Goal: Task Accomplishment & Management: Use online tool/utility

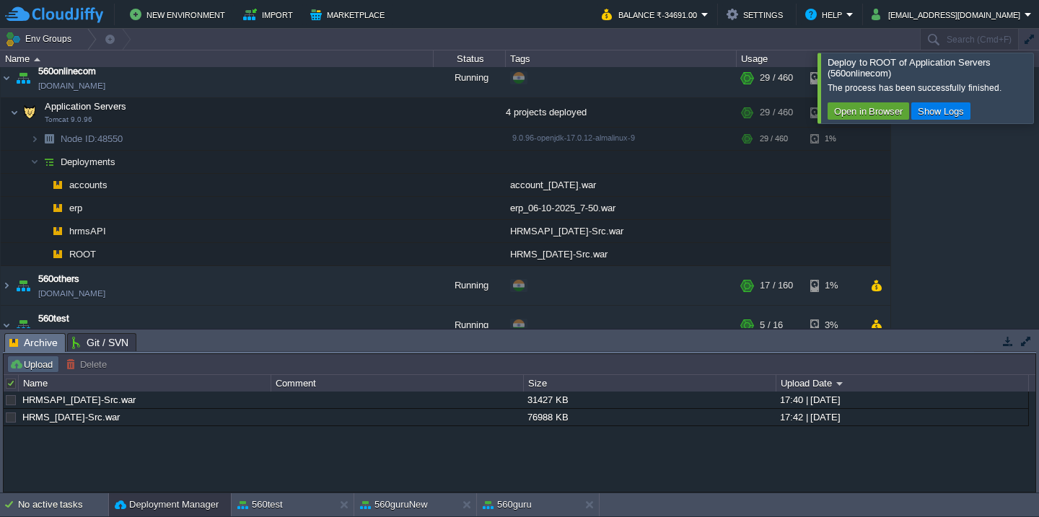
click at [31, 367] on button "Upload" at bounding box center [33, 364] width 48 height 13
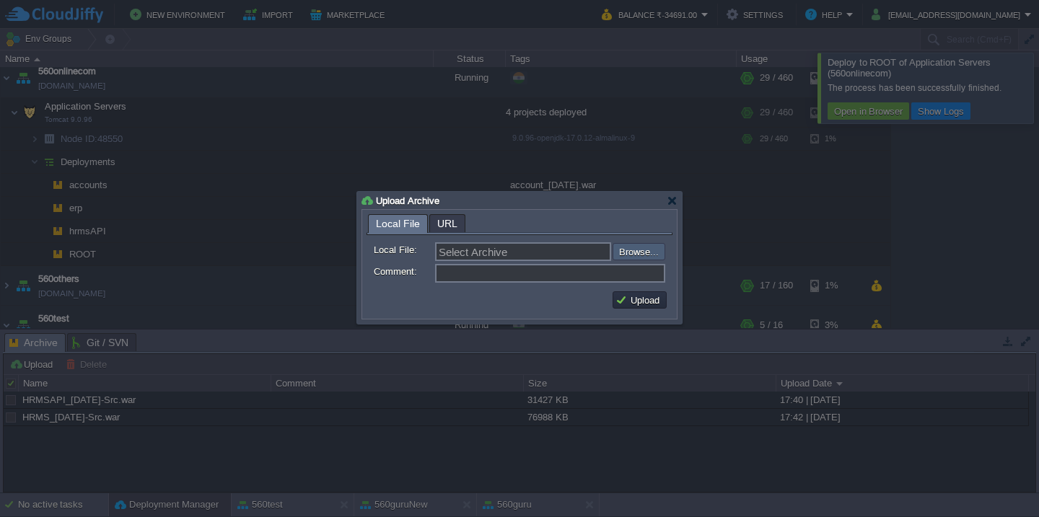
click at [646, 255] on input "file" at bounding box center [574, 251] width 183 height 17
type input "C:\fakepath\VMS-09-10-25_06-55_Current.war"
type input "VMS-09-10-25_06-55_Current.war"
click at [628, 309] on td "Upload" at bounding box center [640, 300] width 54 height 17
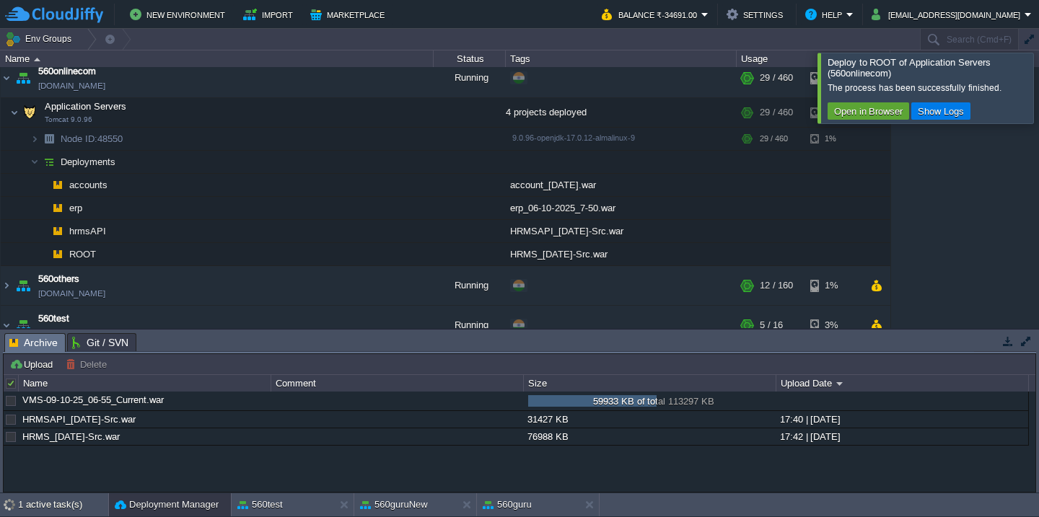
click at [1038, 92] on div at bounding box center [1057, 88] width 0 height 70
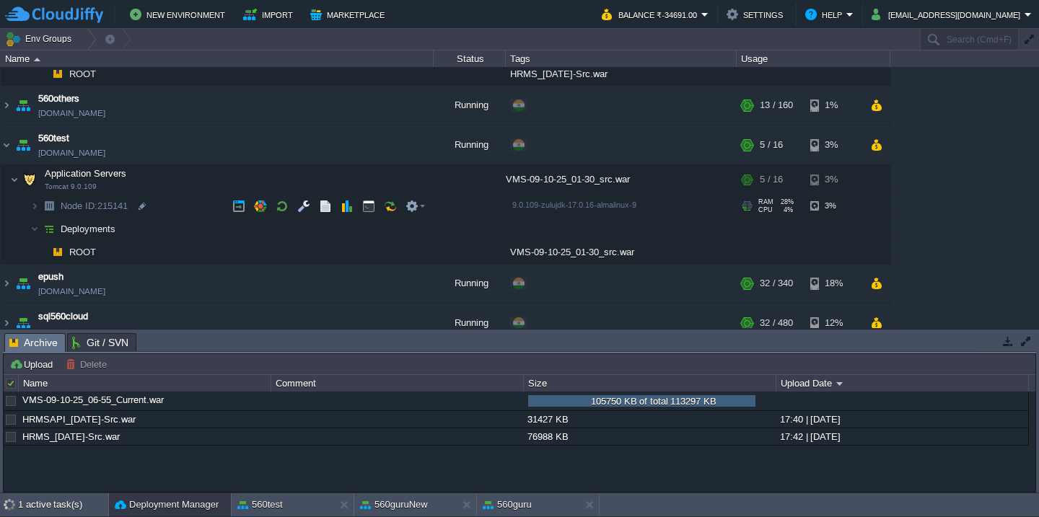
scroll to position [701, 0]
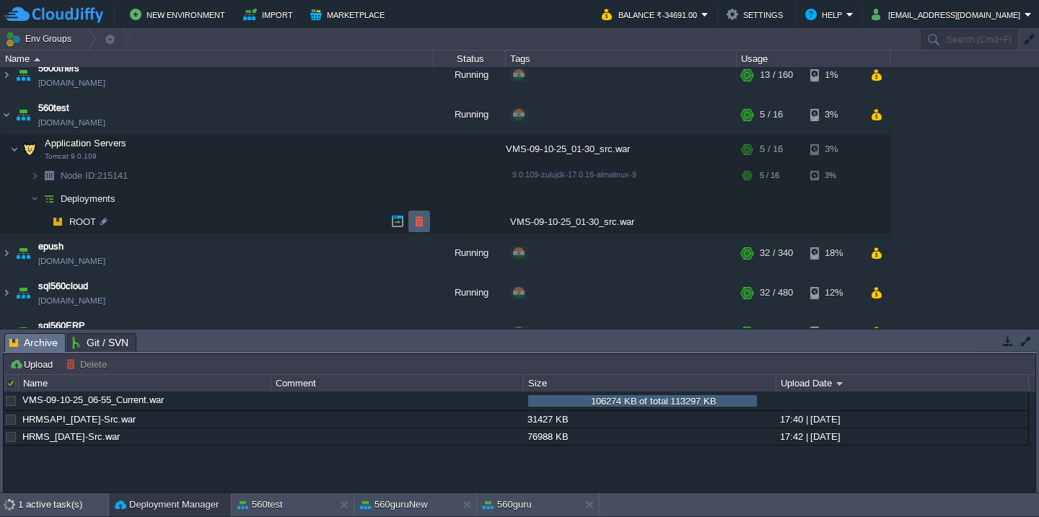
click at [414, 222] on button "button" at bounding box center [419, 221] width 13 height 13
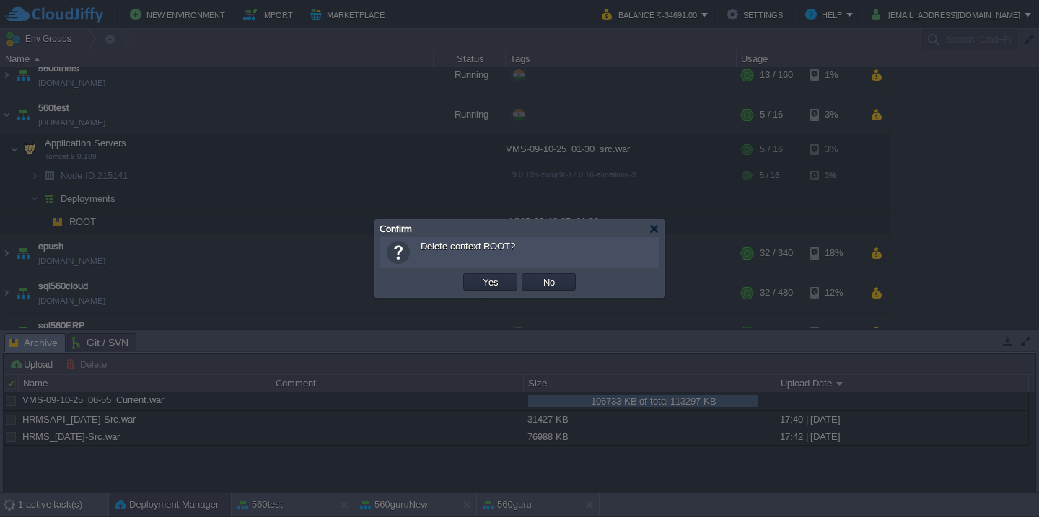
click at [478, 276] on button "Yes" at bounding box center [490, 282] width 25 height 13
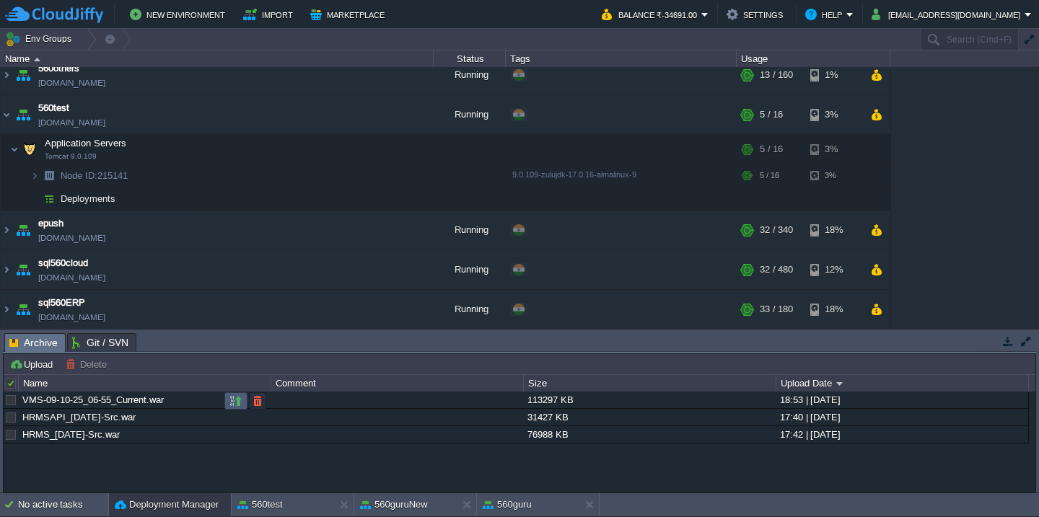
click at [232, 401] on button "button" at bounding box center [235, 401] width 13 height 13
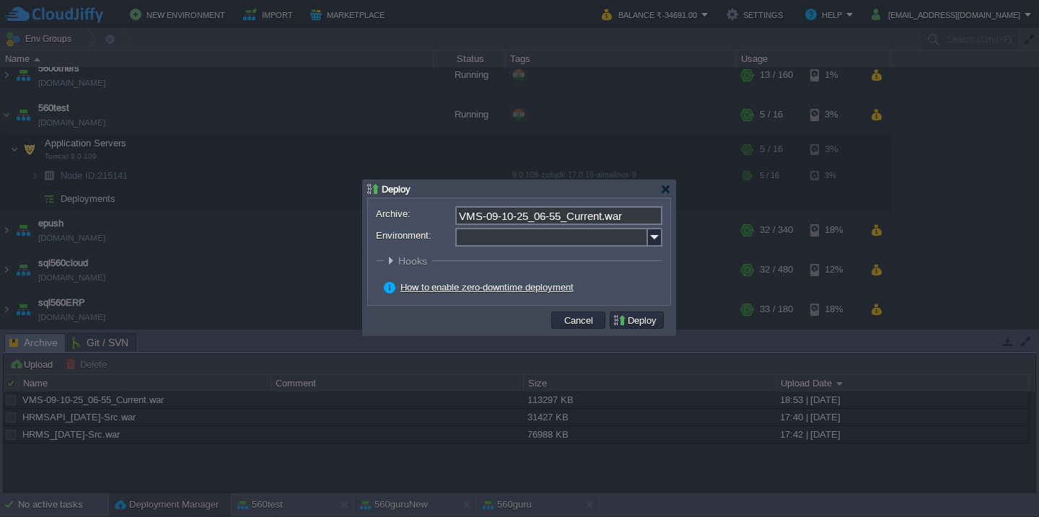
click at [498, 243] on input "Environment:" at bounding box center [551, 237] width 193 height 19
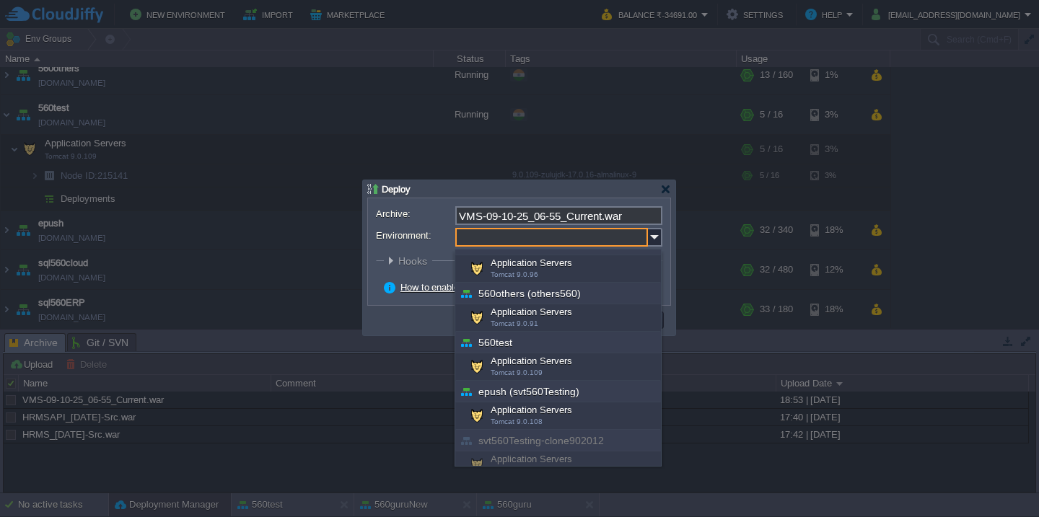
scroll to position [310, 0]
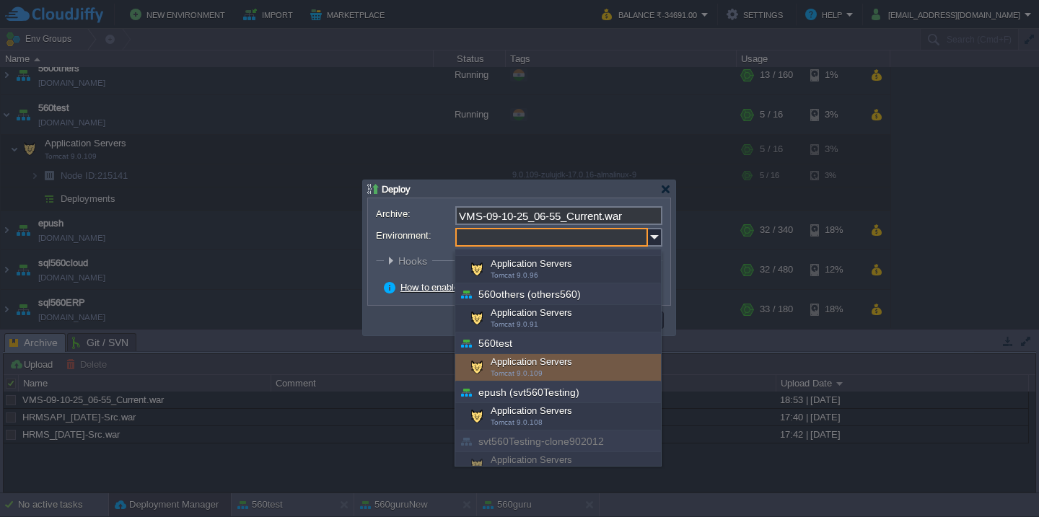
click at [522, 359] on div "Application Servers Tomcat 9.0.109" at bounding box center [558, 367] width 206 height 27
type input "Application Servers (560test)"
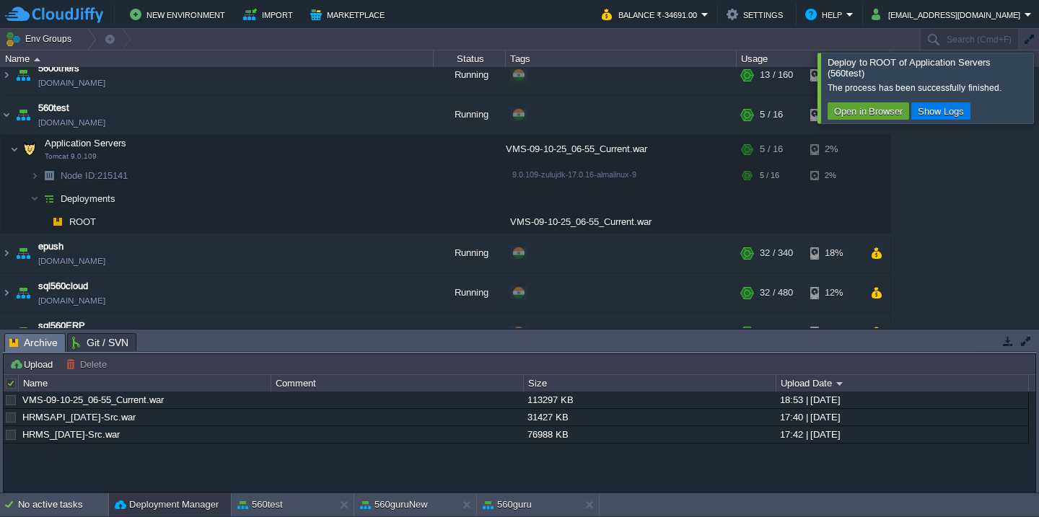
click at [1038, 72] on div at bounding box center [1057, 88] width 0 height 70
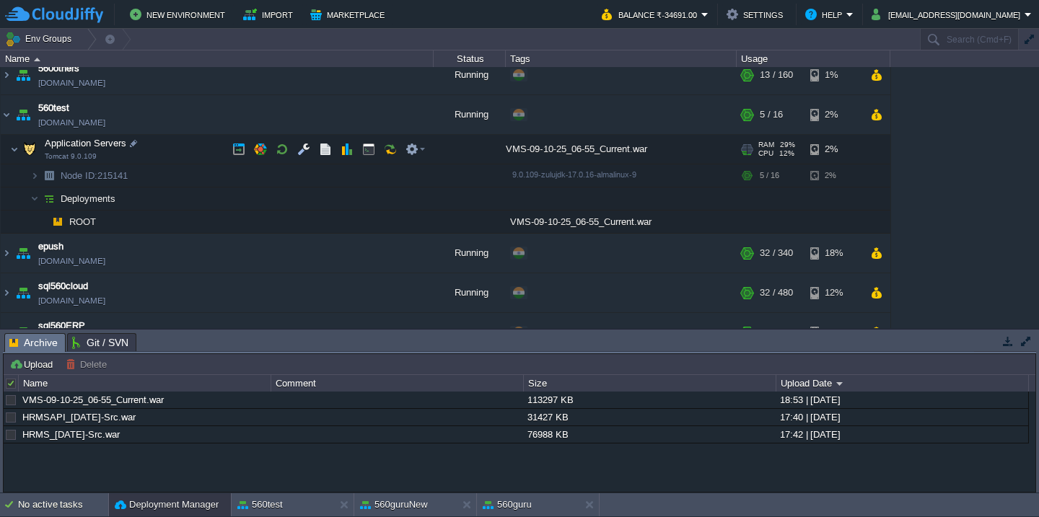
click at [178, 154] on td "Application Servers Tomcat 9.0.109" at bounding box center [217, 150] width 433 height 30
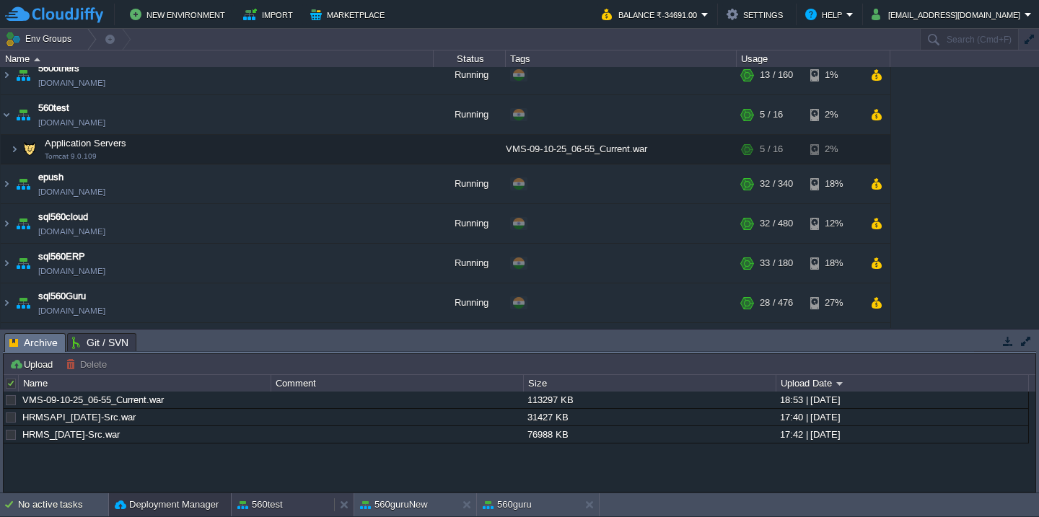
click at [272, 507] on button "560test" at bounding box center [259, 505] width 45 height 14
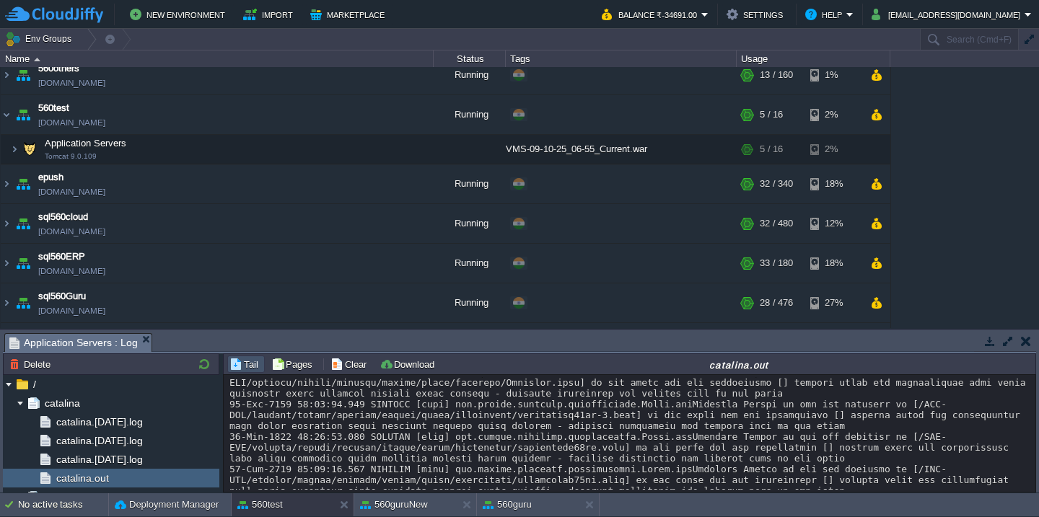
scroll to position [62831, 0]
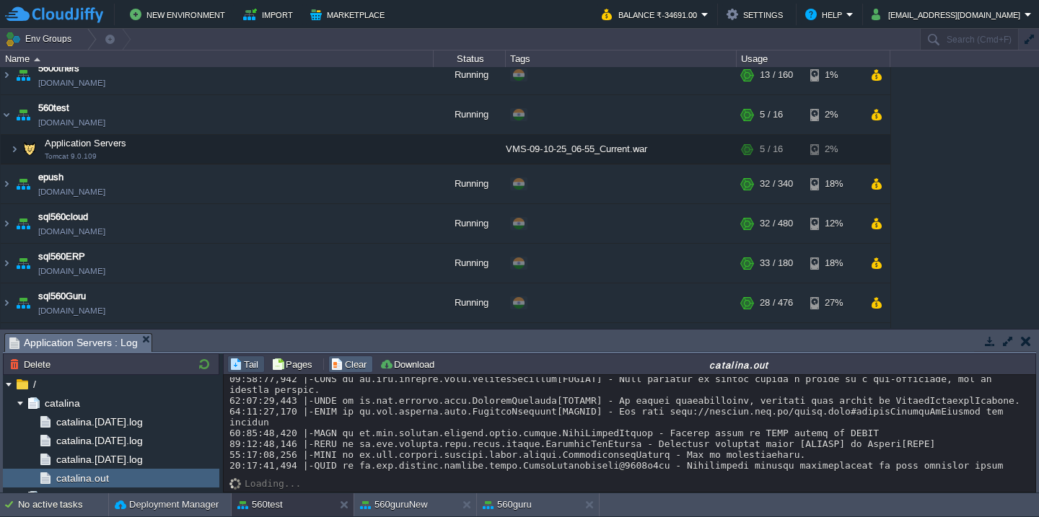
click at [349, 364] on button "Clear" at bounding box center [351, 364] width 40 height 13
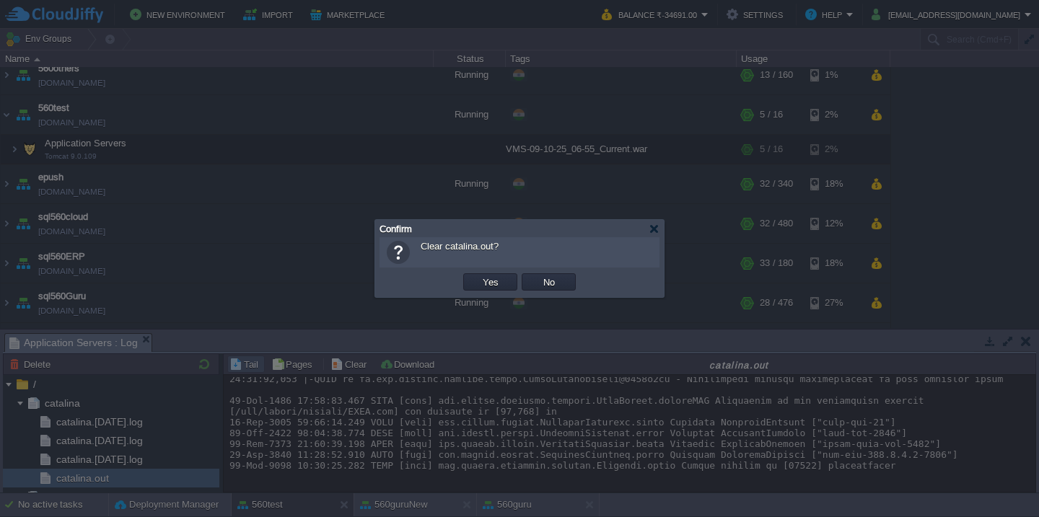
scroll to position [62723, 0]
click at [478, 276] on button "Yes" at bounding box center [490, 282] width 25 height 13
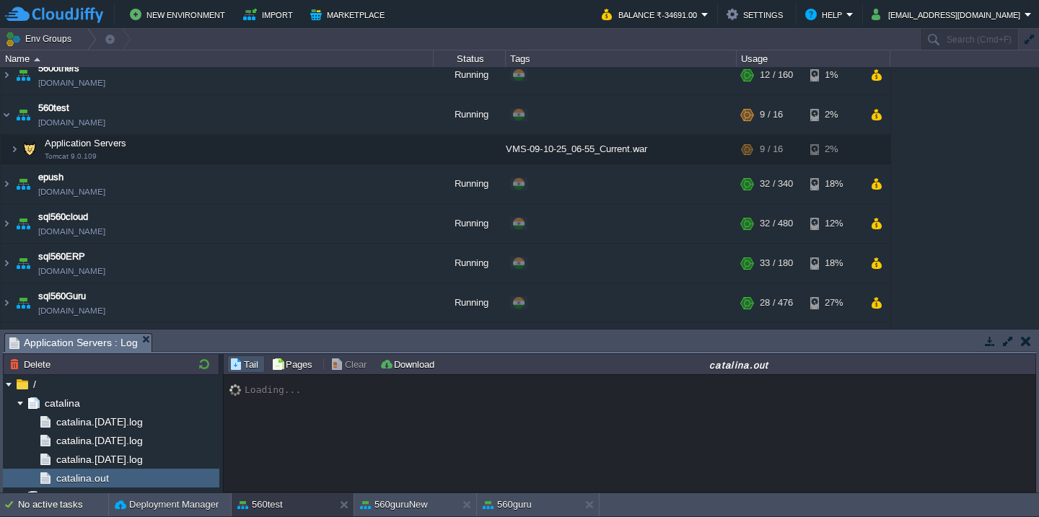
scroll to position [0, 0]
click at [701, 17] on button "Balance ₹-34691.00" at bounding box center [652, 14] width 100 height 17
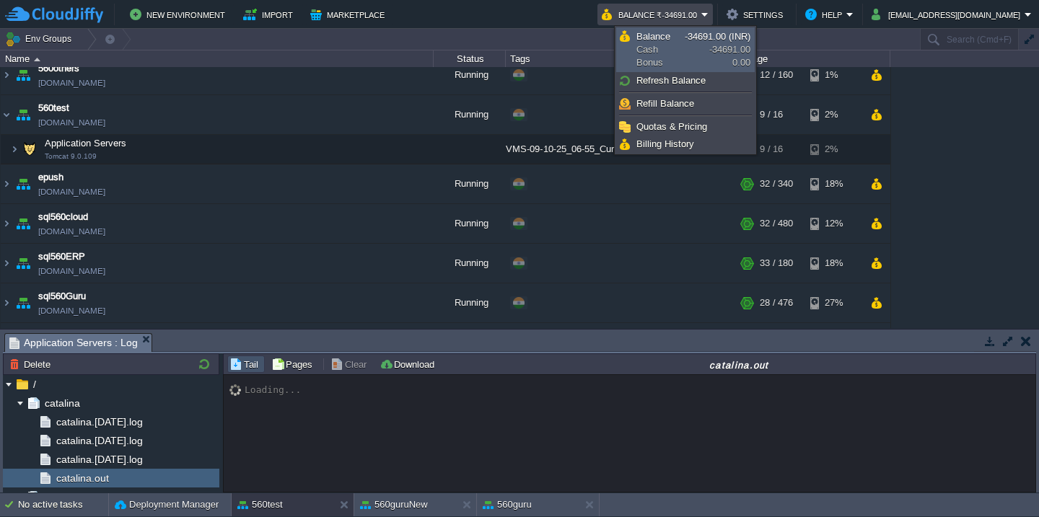
click at [701, 53] on link "Balance Cash Bonus -34691.00 (INR) -34691.00 0.00" at bounding box center [685, 49] width 137 height 43
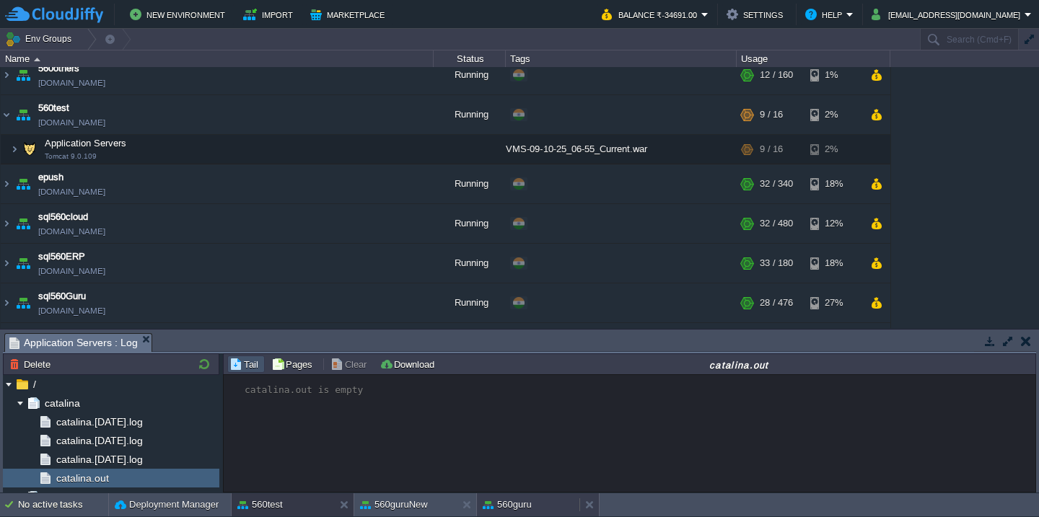
click at [500, 507] on button "560guru" at bounding box center [507, 505] width 49 height 14
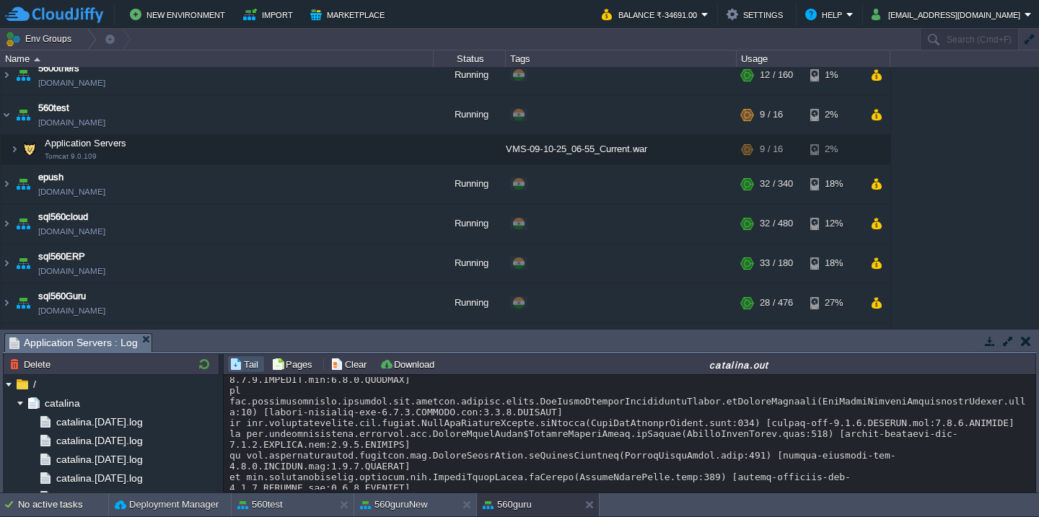
scroll to position [5179, 0]
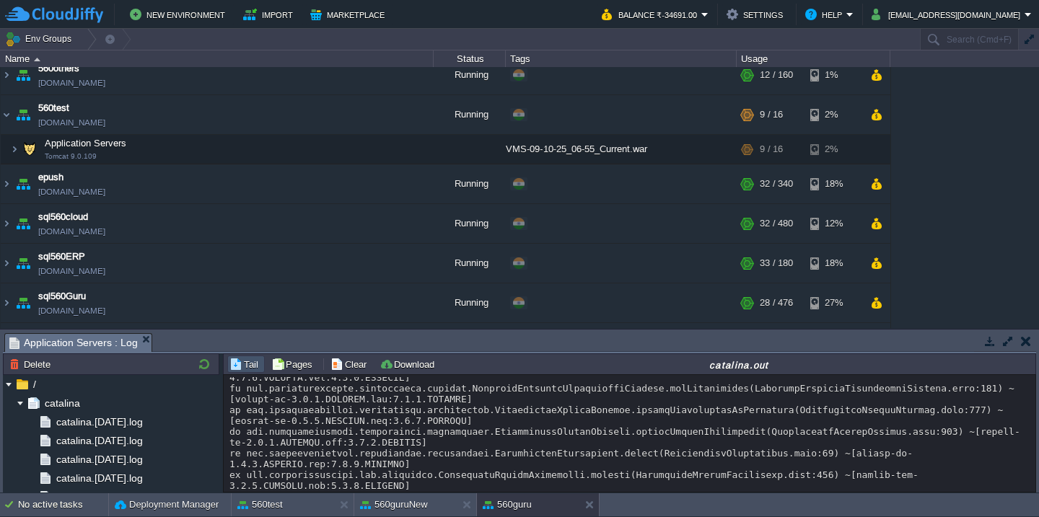
click at [338, 363] on button "Clear" at bounding box center [351, 364] width 40 height 13
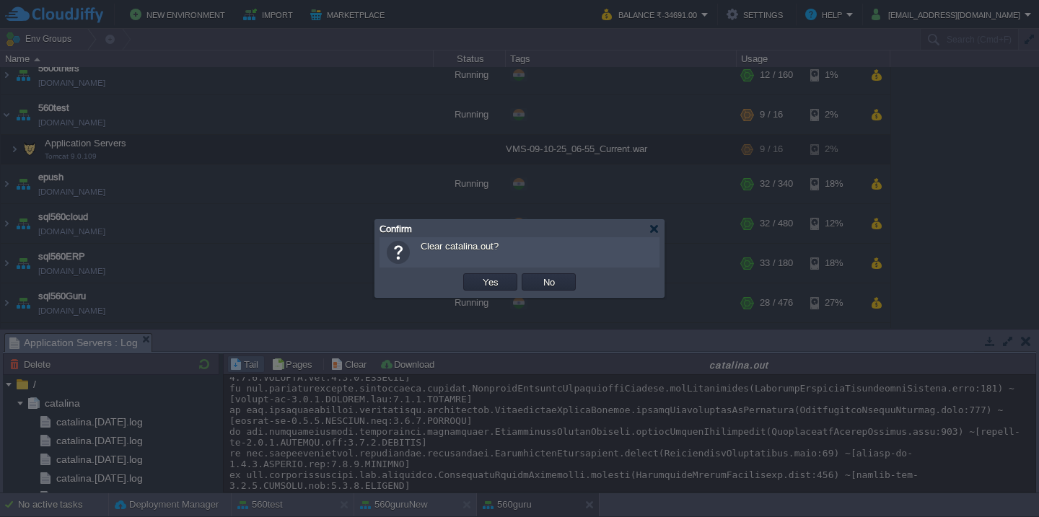
click at [478, 276] on button "Yes" at bounding box center [490, 282] width 25 height 13
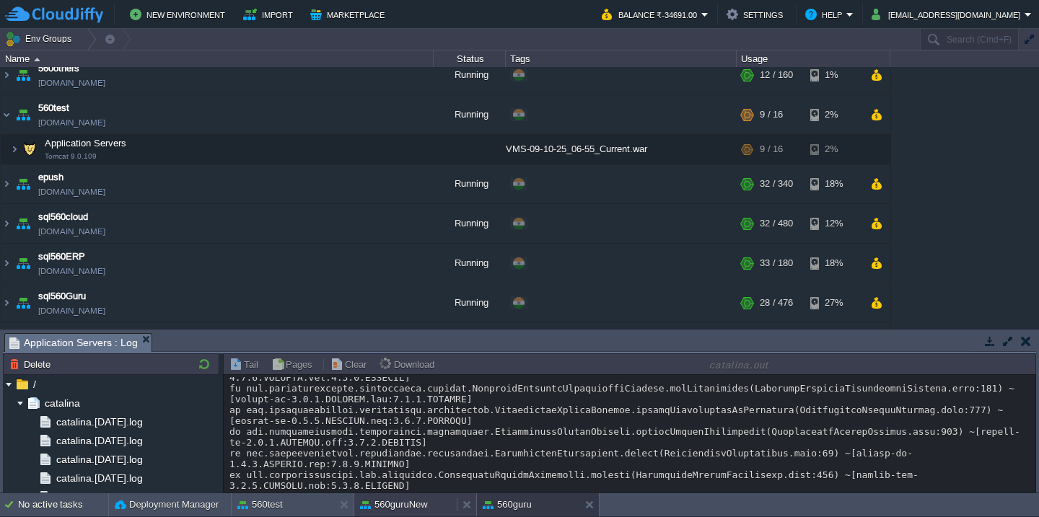
click at [393, 506] on button "560guruNew" at bounding box center [394, 505] width 68 height 14
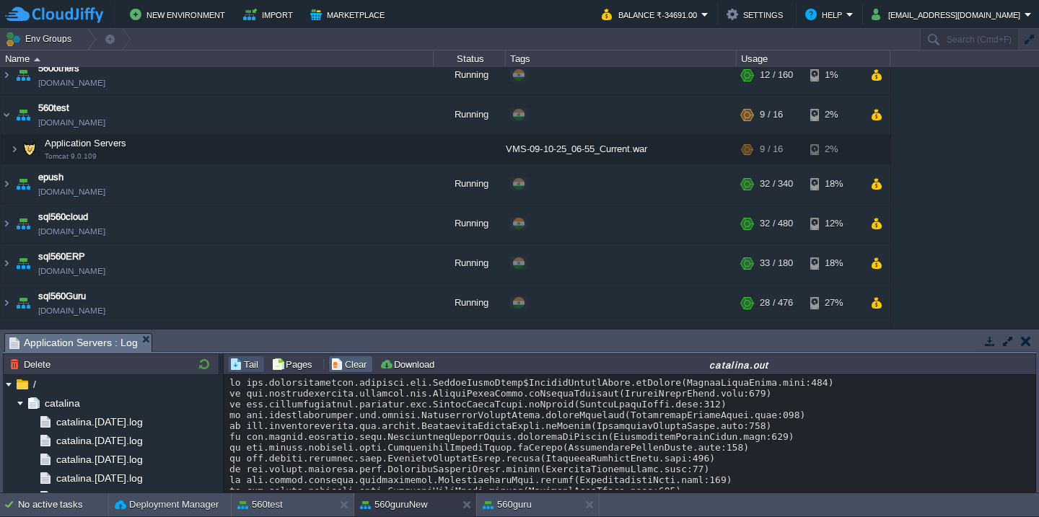
click at [352, 363] on button "Clear" at bounding box center [351, 364] width 40 height 13
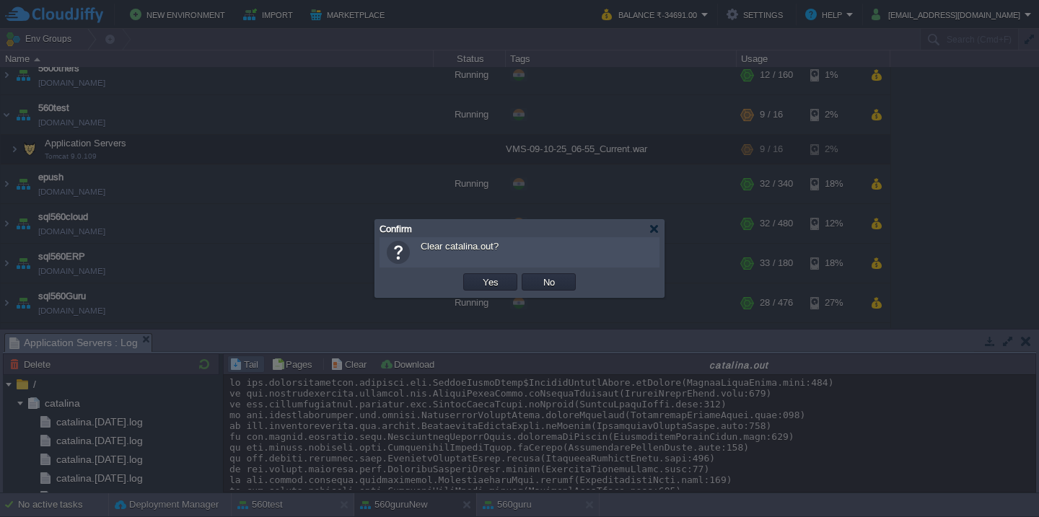
click at [478, 276] on button "Yes" at bounding box center [490, 282] width 25 height 13
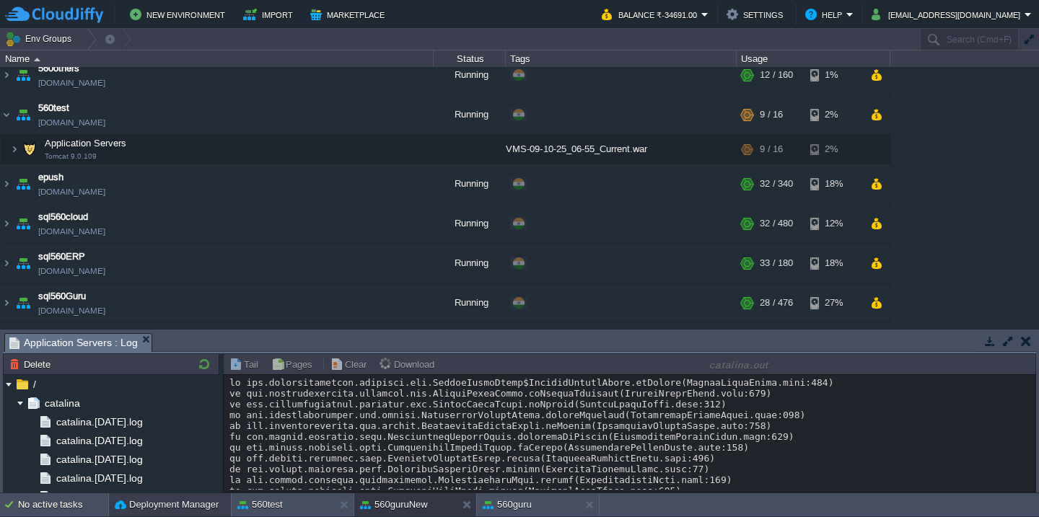
click at [147, 510] on button "Deployment Manager" at bounding box center [167, 505] width 104 height 14
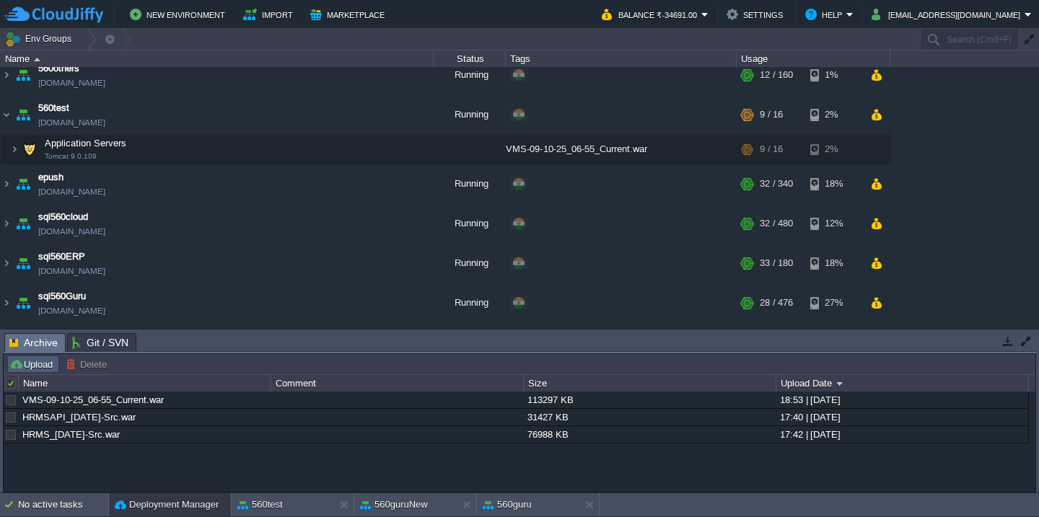
click at [34, 367] on button "Upload" at bounding box center [33, 364] width 48 height 13
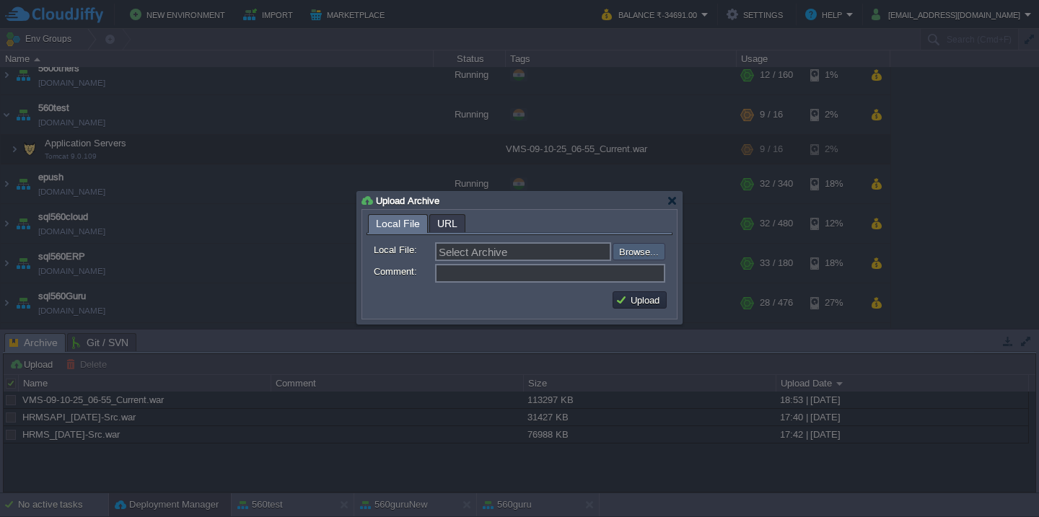
click at [621, 252] on input "file" at bounding box center [574, 251] width 183 height 17
type input "C:\fakepath\VMS-9-10-2025.war"
type input "VMS-9-10-2025.war"
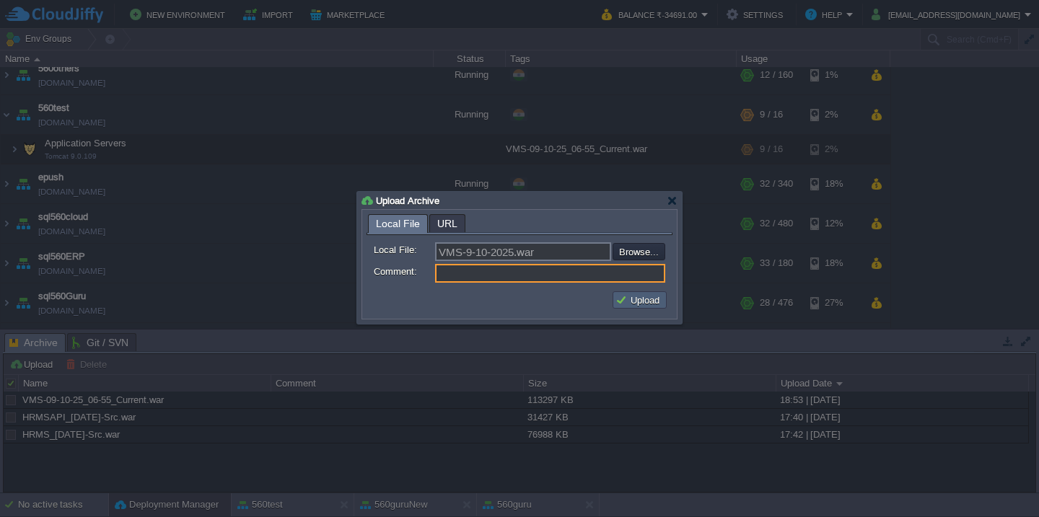
click at [645, 299] on button "Upload" at bounding box center [640, 300] width 48 height 13
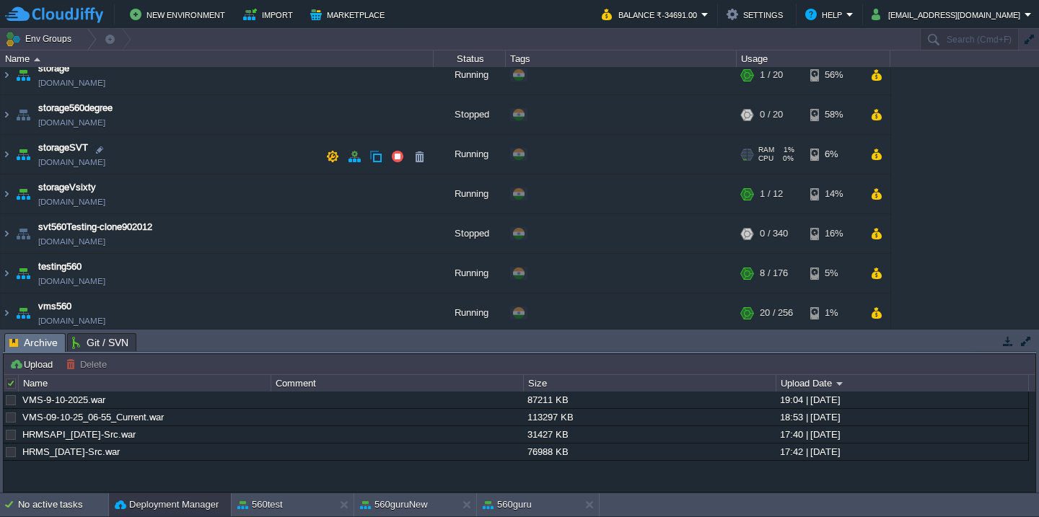
scroll to position [1043, 0]
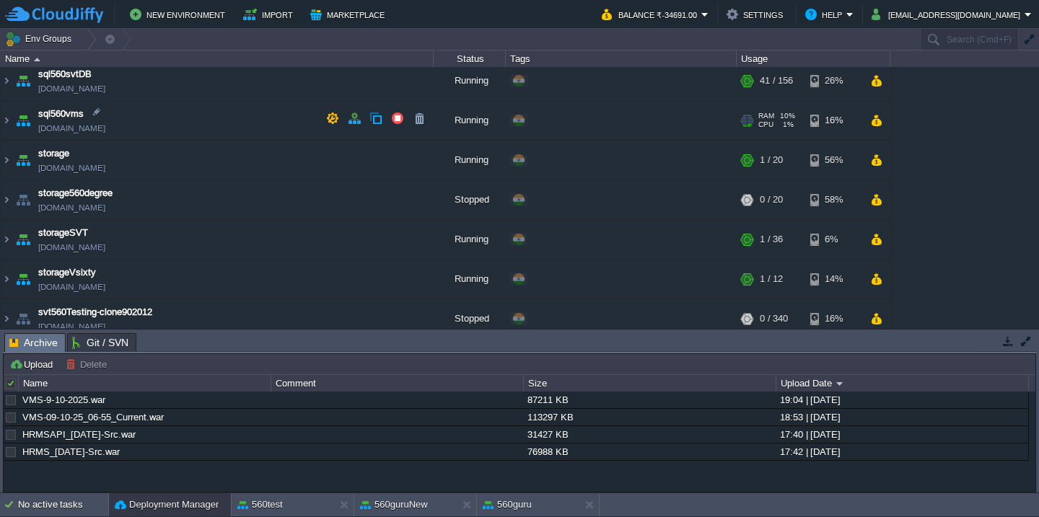
click at [204, 121] on td "sql560vms [DOMAIN_NAME]" at bounding box center [217, 121] width 433 height 40
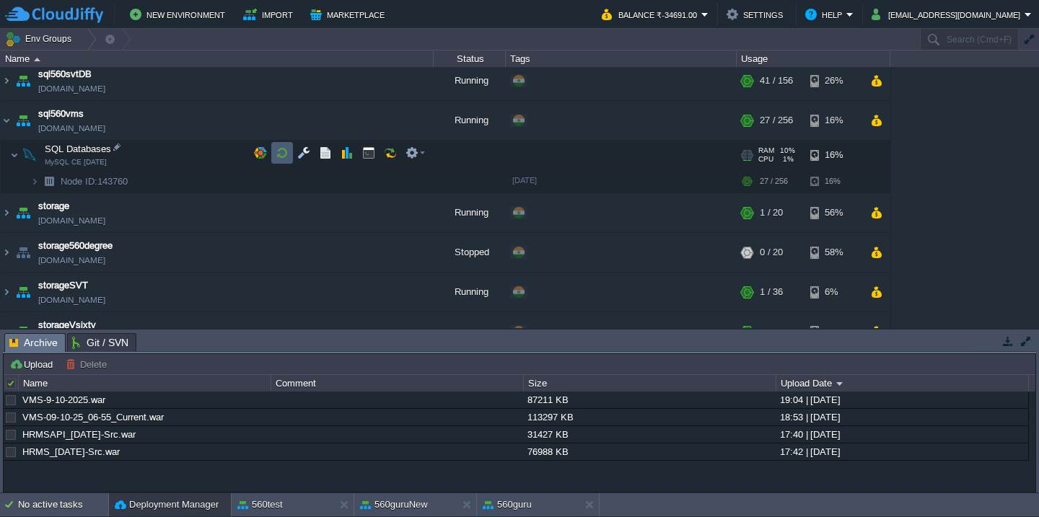
click at [276, 160] on td at bounding box center [282, 153] width 22 height 22
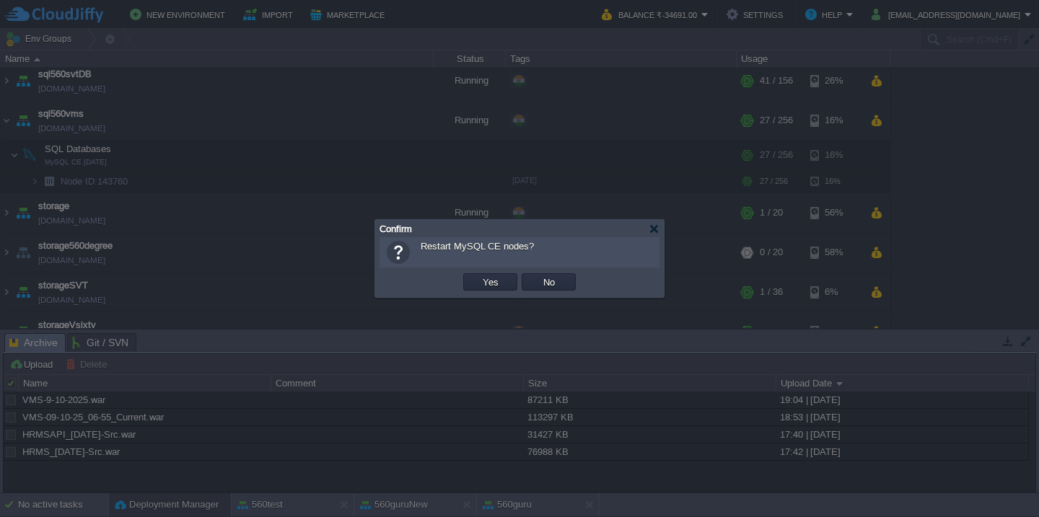
click at [478, 276] on button "Yes" at bounding box center [490, 282] width 25 height 13
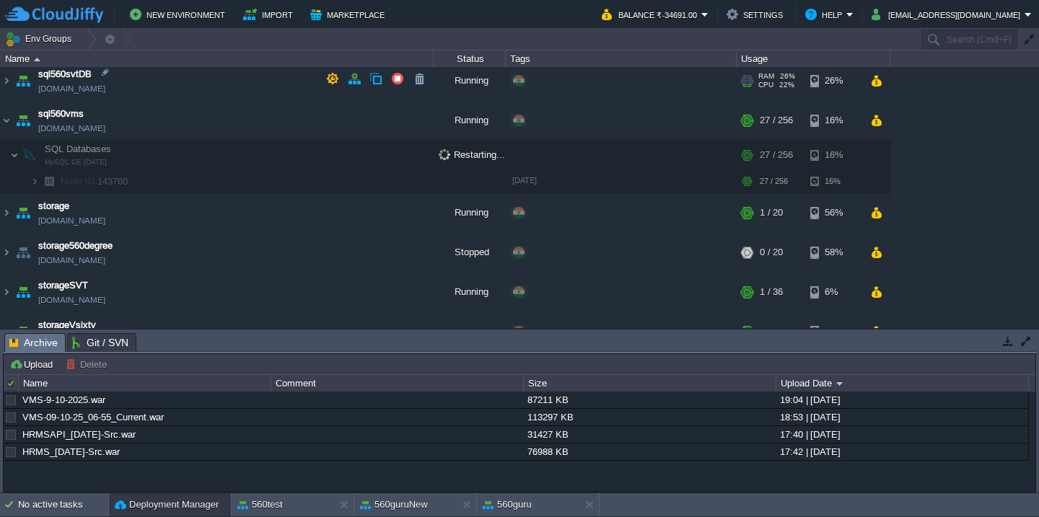
click at [256, 98] on td "sql560svtDB [DOMAIN_NAME]" at bounding box center [217, 81] width 433 height 40
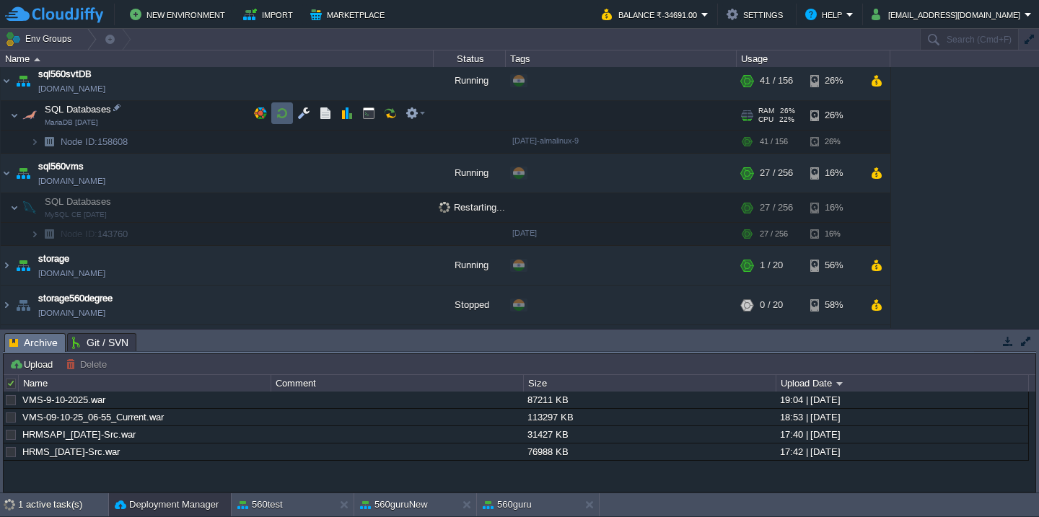
click at [286, 113] on button "button" at bounding box center [282, 113] width 13 height 13
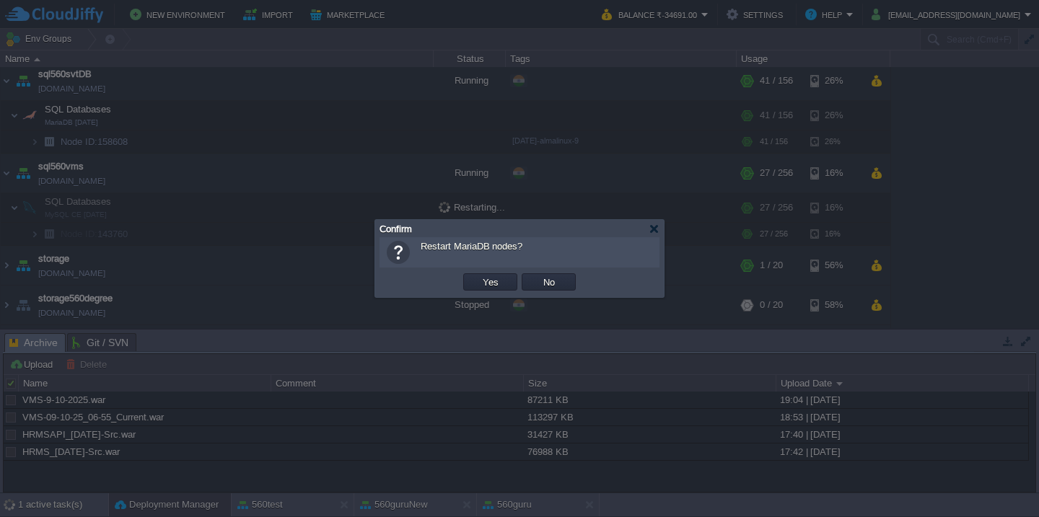
click at [478, 276] on button "Yes" at bounding box center [490, 282] width 25 height 13
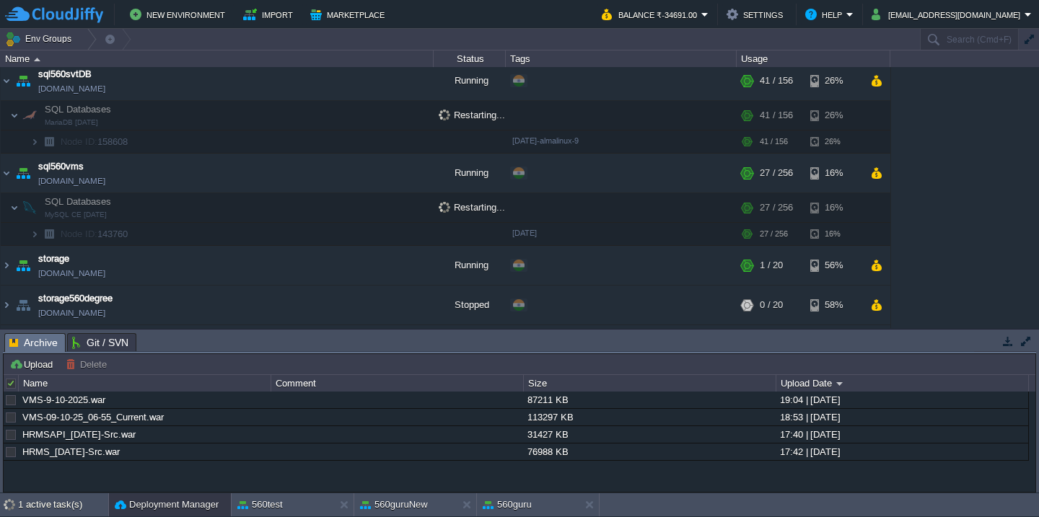
scroll to position [1312, 0]
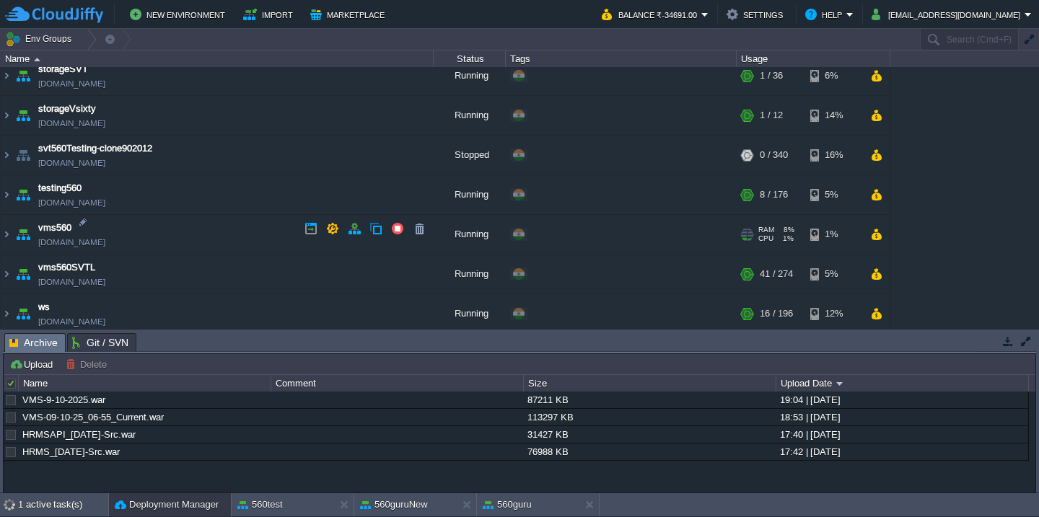
click at [218, 225] on td "vms560 [DOMAIN_NAME]" at bounding box center [217, 235] width 433 height 40
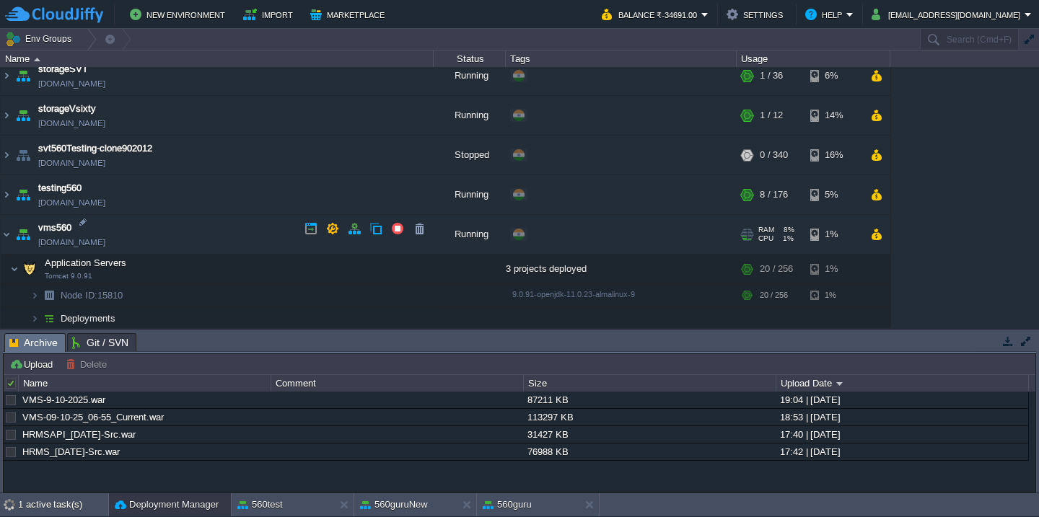
scroll to position [1388, 0]
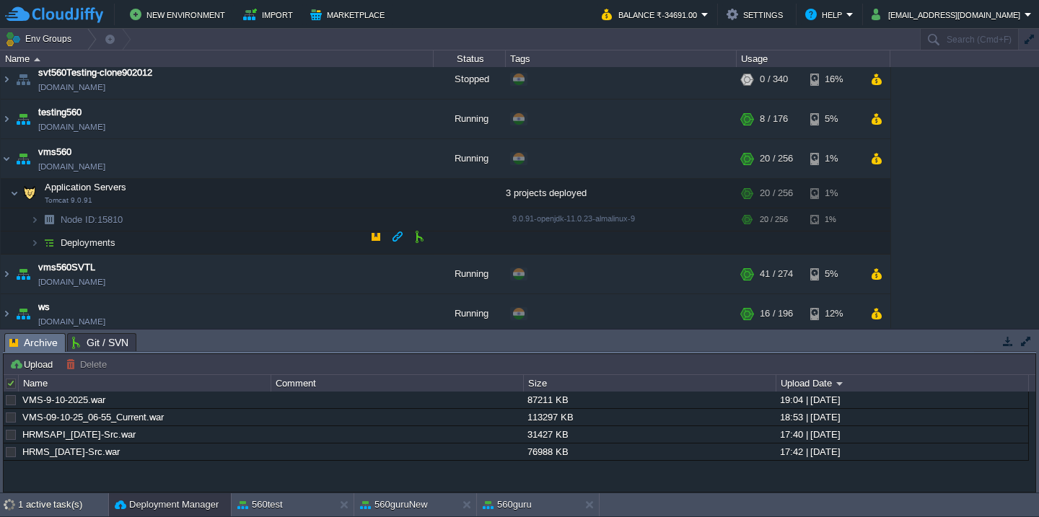
click at [211, 233] on td "Deployments" at bounding box center [217, 243] width 433 height 23
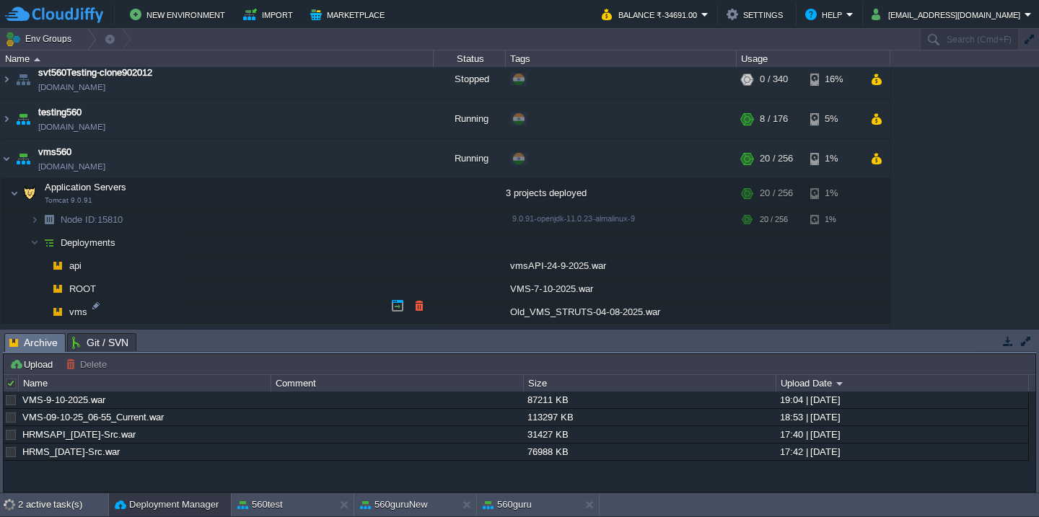
scroll to position [1457, 0]
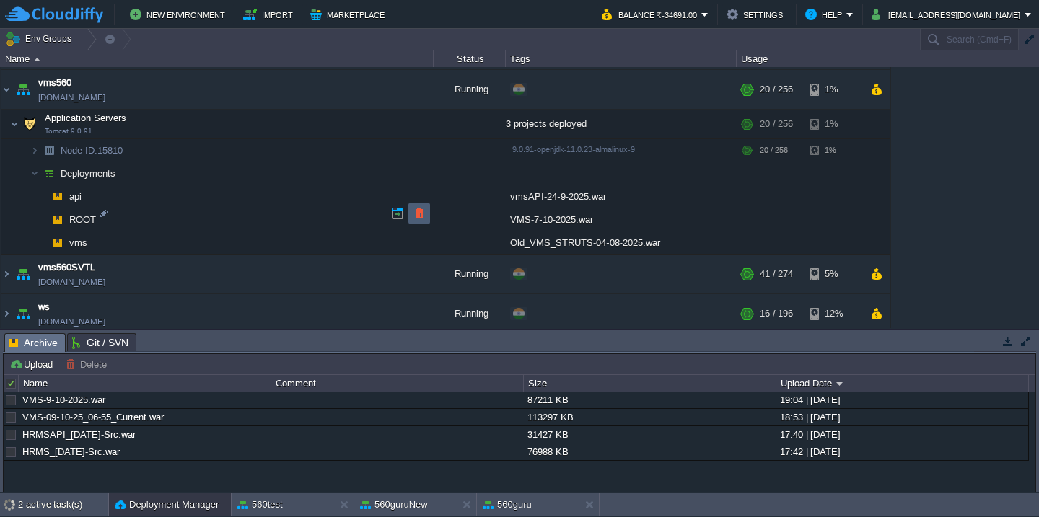
click at [418, 214] on button "button" at bounding box center [419, 213] width 13 height 13
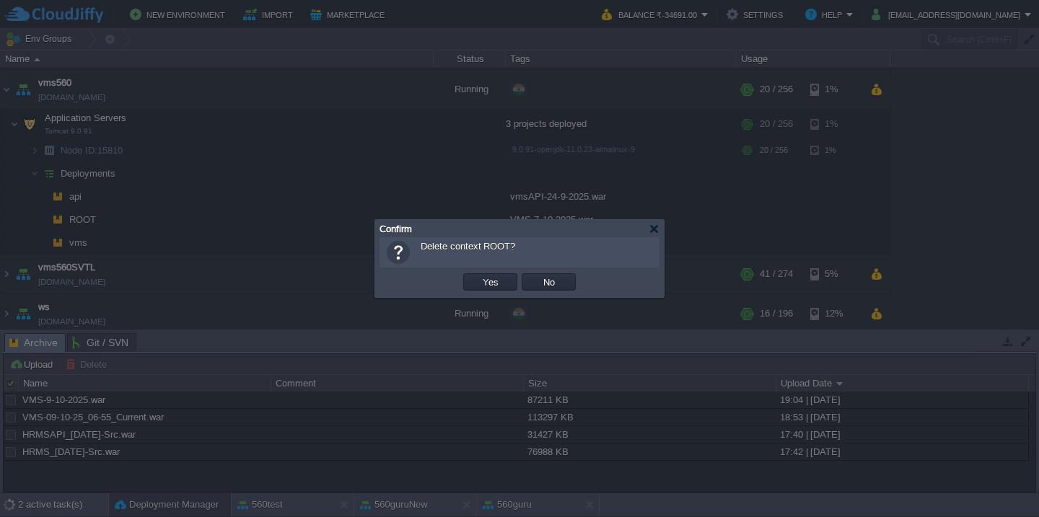
click at [478, 276] on button "Yes" at bounding box center [490, 282] width 25 height 13
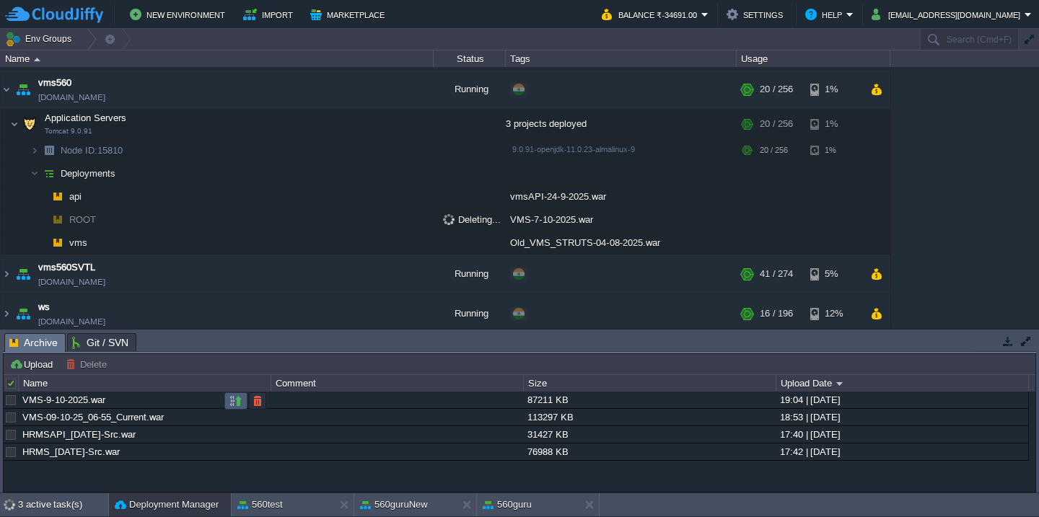
click at [235, 402] on button "button" at bounding box center [235, 401] width 13 height 13
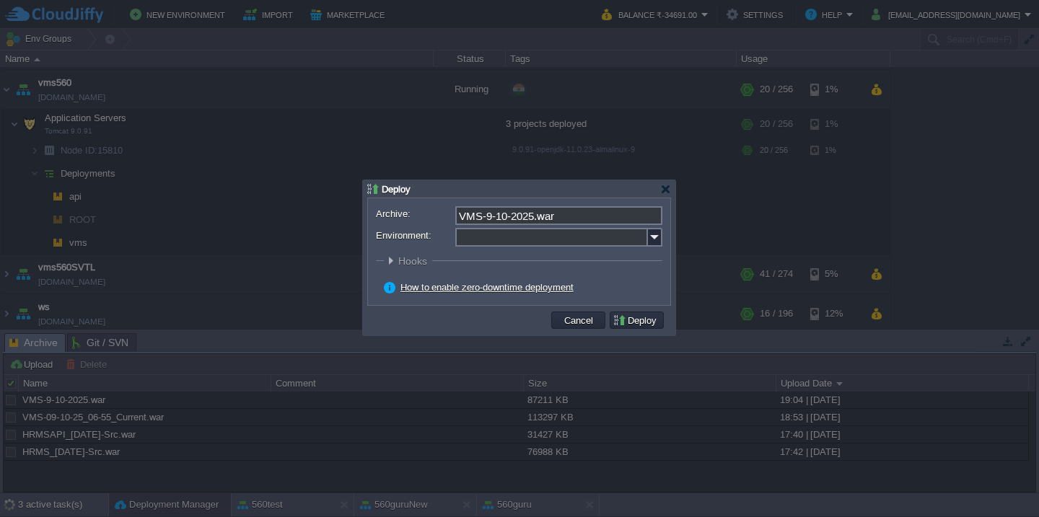
click at [516, 240] on input "Environment:" at bounding box center [551, 237] width 193 height 19
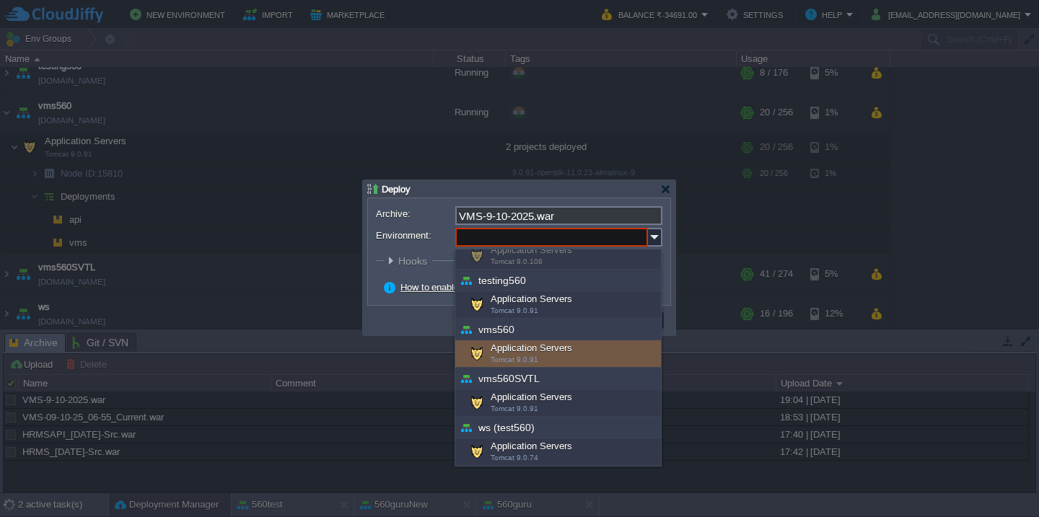
scroll to position [1074, 0]
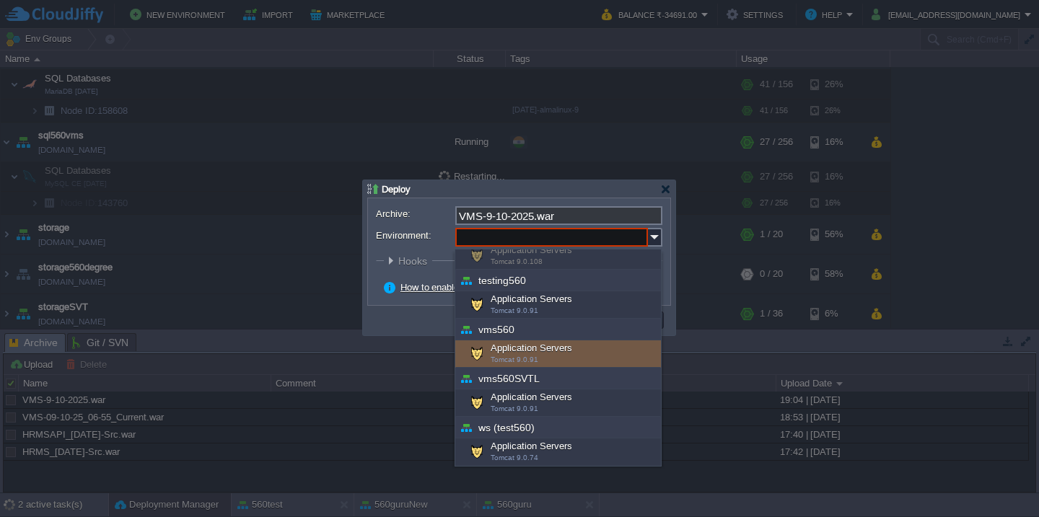
click at [525, 359] on span "Tomcat 9.0.91" at bounding box center [515, 360] width 48 height 8
type input "Application Servers (vms560)"
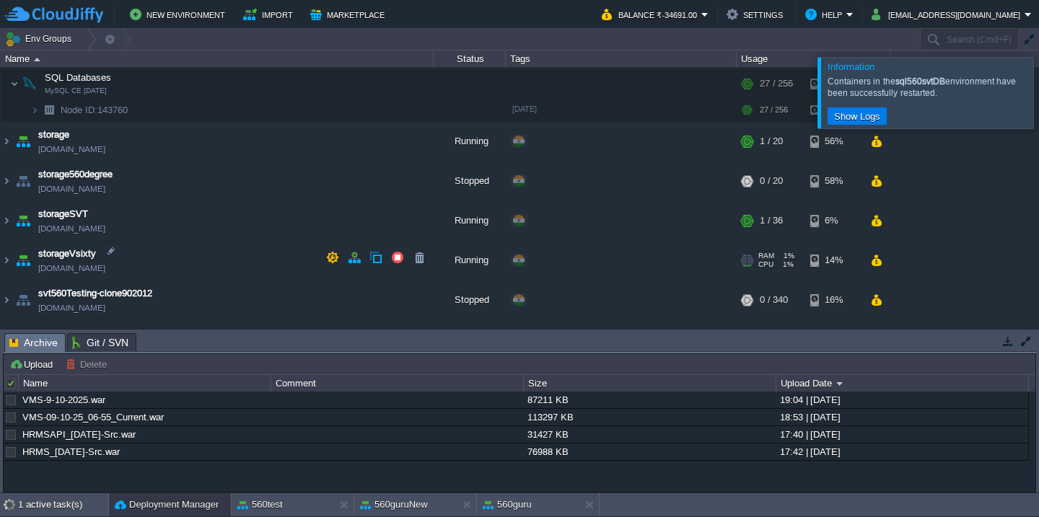
scroll to position [1457, 0]
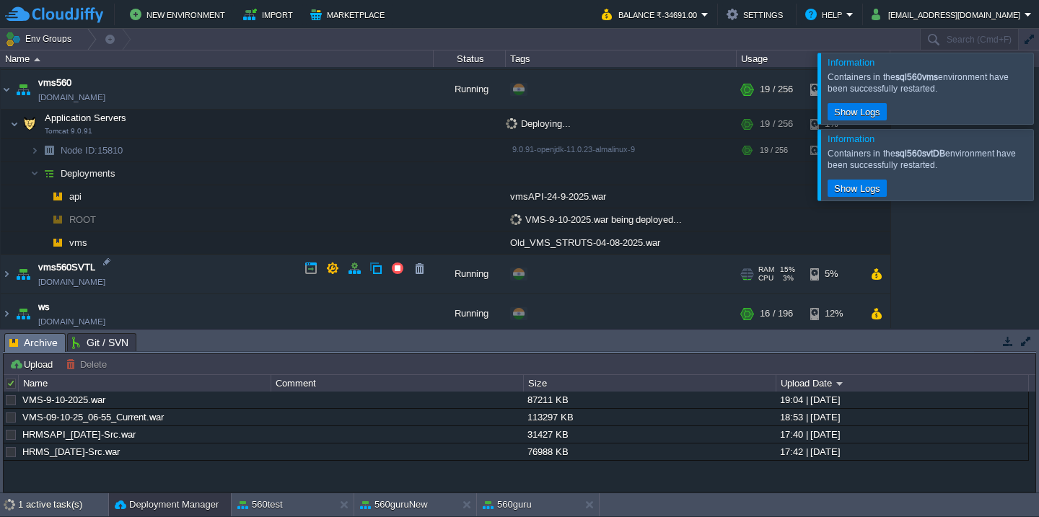
click at [232, 274] on td "vms560SVTL [DOMAIN_NAME]" at bounding box center [217, 275] width 433 height 40
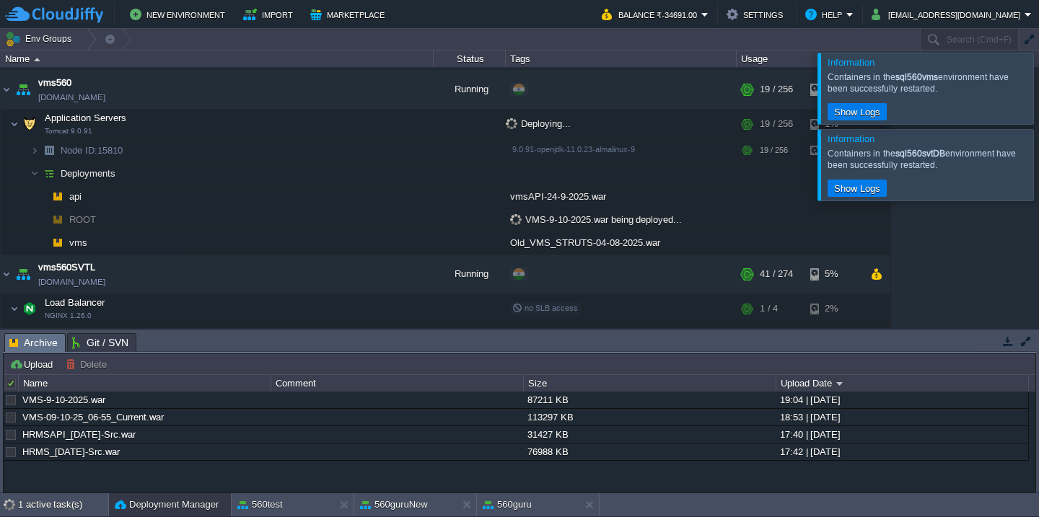
scroll to position [1584, 0]
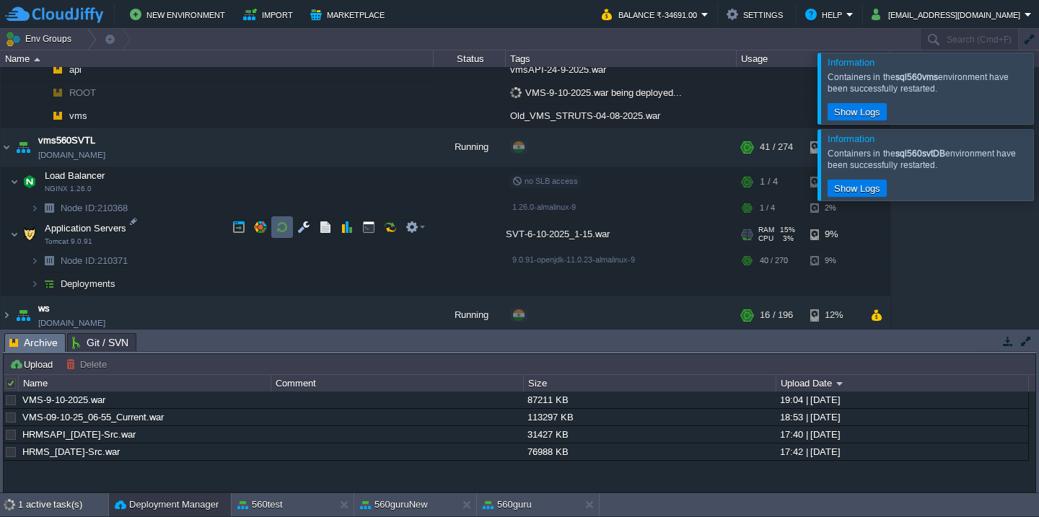
click at [281, 226] on button "button" at bounding box center [282, 227] width 13 height 13
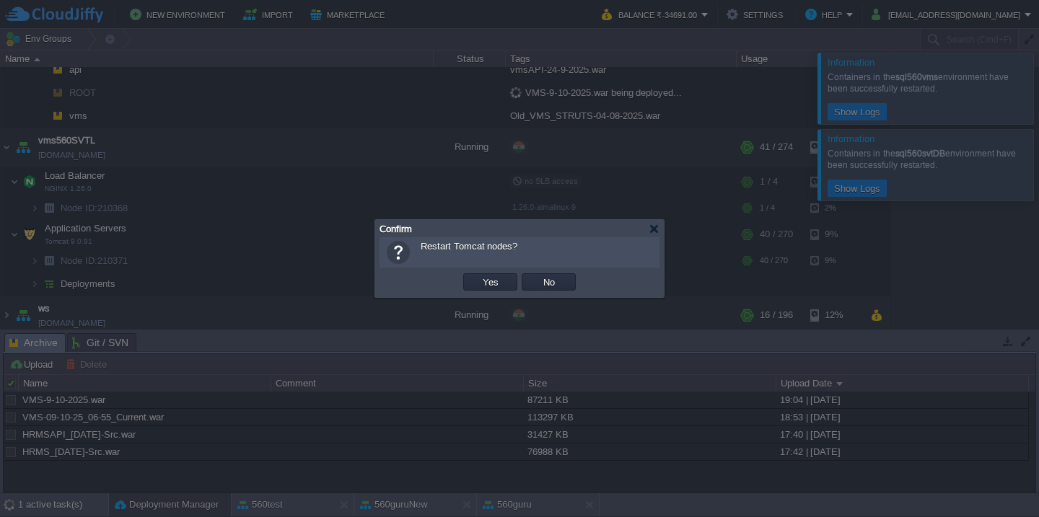
click at [478, 276] on button "Yes" at bounding box center [490, 282] width 25 height 13
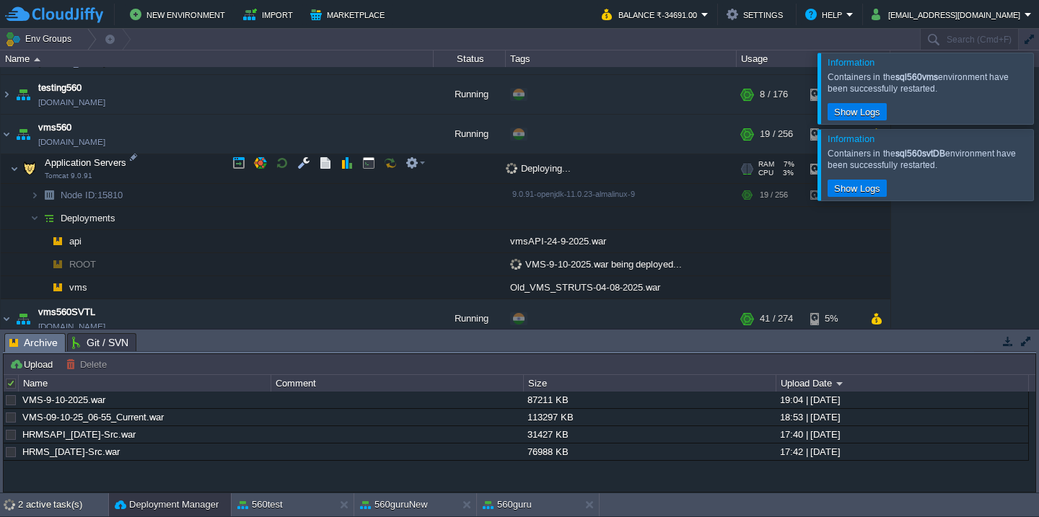
scroll to position [1353, 0]
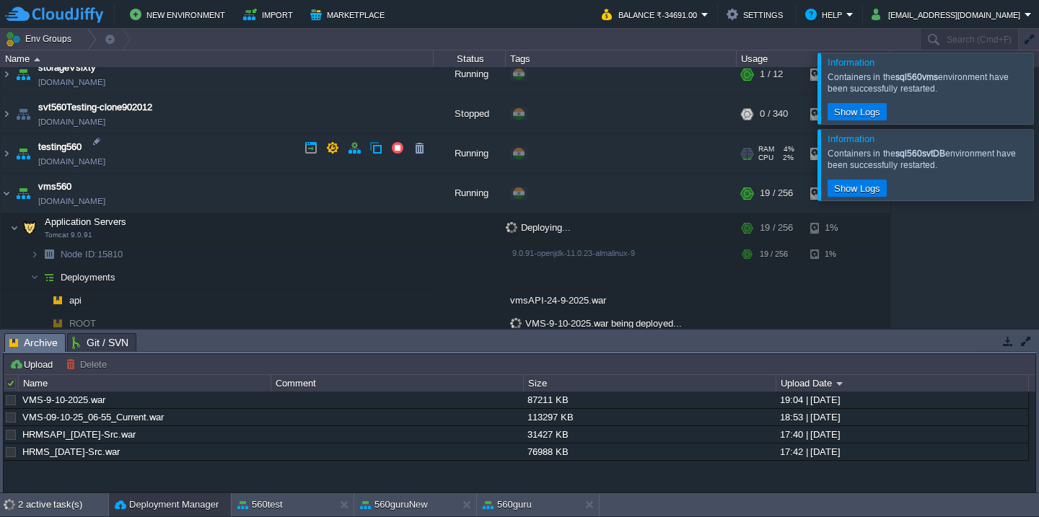
click at [252, 161] on td "testing560 [DOMAIN_NAME]" at bounding box center [217, 154] width 433 height 40
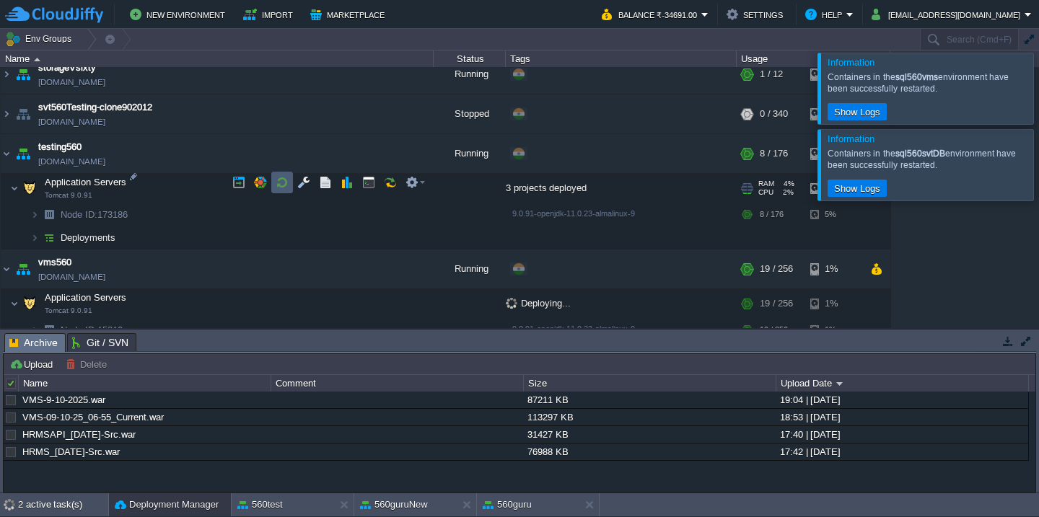
click at [285, 186] on button "button" at bounding box center [282, 182] width 13 height 13
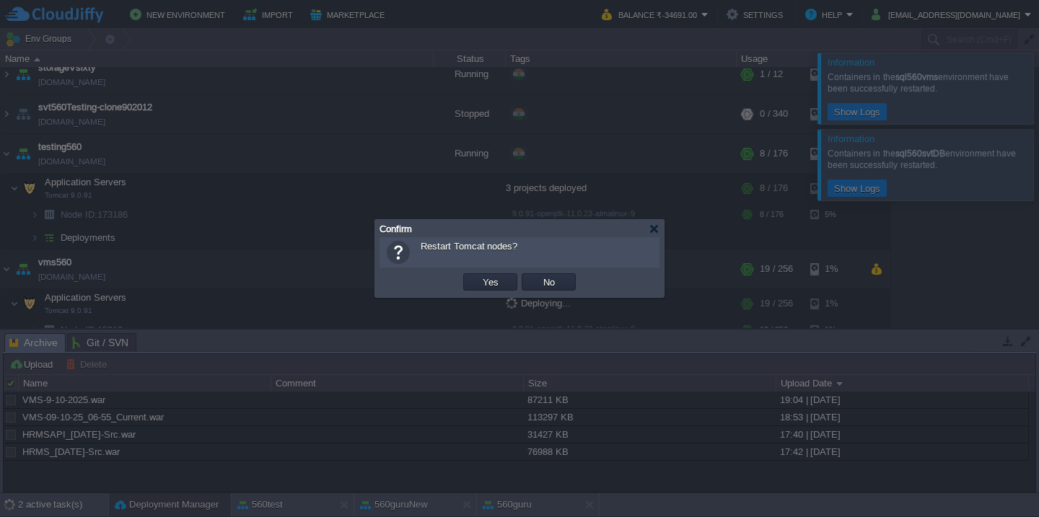
click at [478, 276] on button "Yes" at bounding box center [490, 282] width 25 height 13
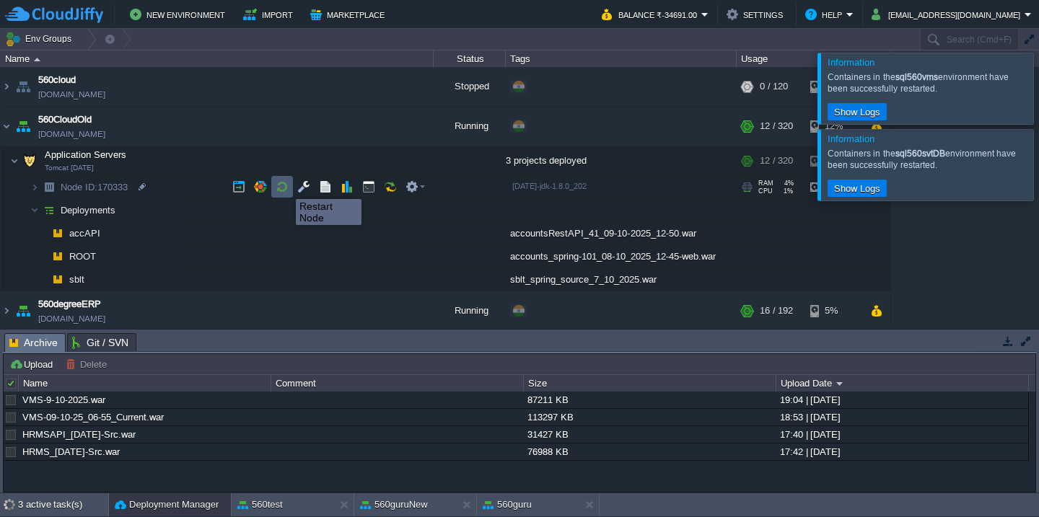
scroll to position [2, 0]
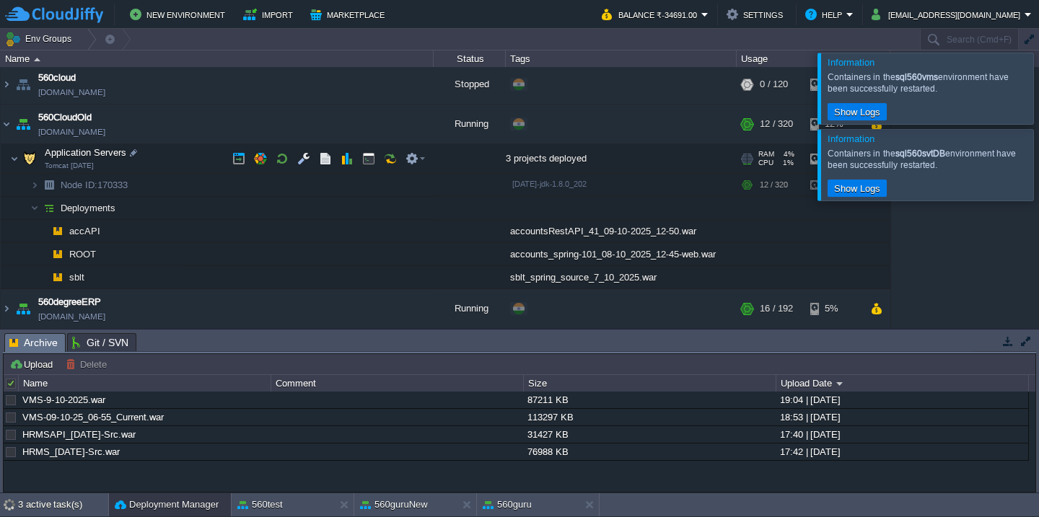
click at [198, 162] on td "Application Servers Tomcat [DATE]" at bounding box center [217, 159] width 433 height 30
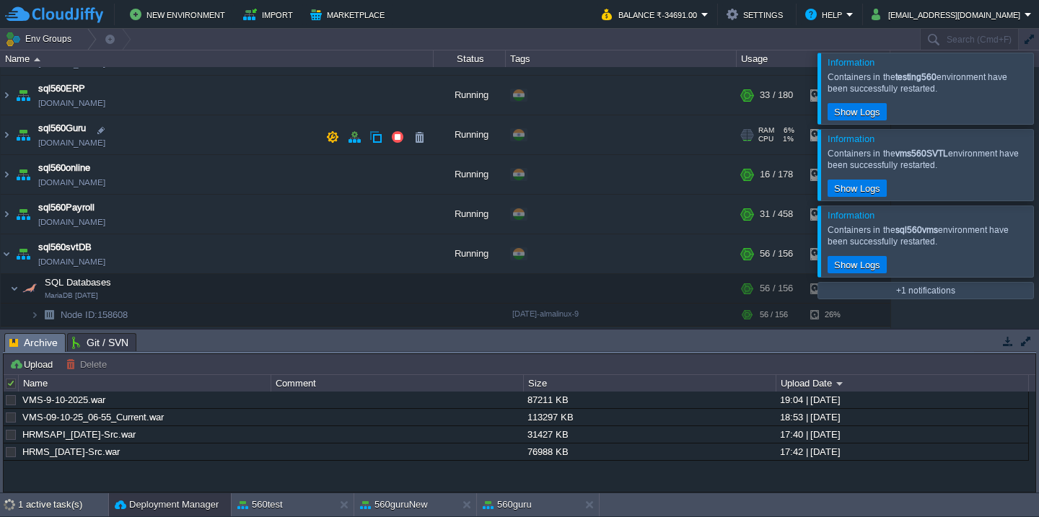
scroll to position [689, 0]
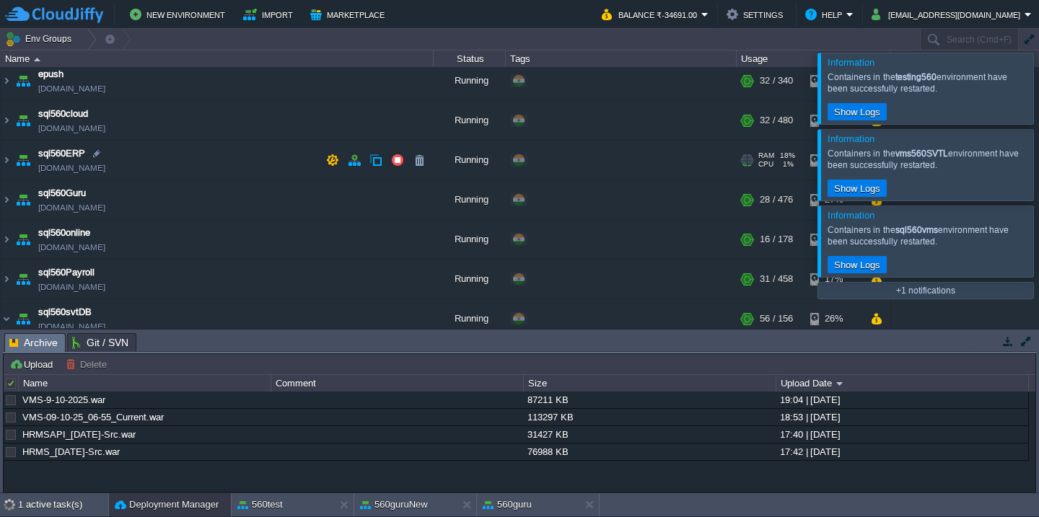
click at [174, 164] on td "sql560ERP [DOMAIN_NAME]" at bounding box center [217, 161] width 433 height 40
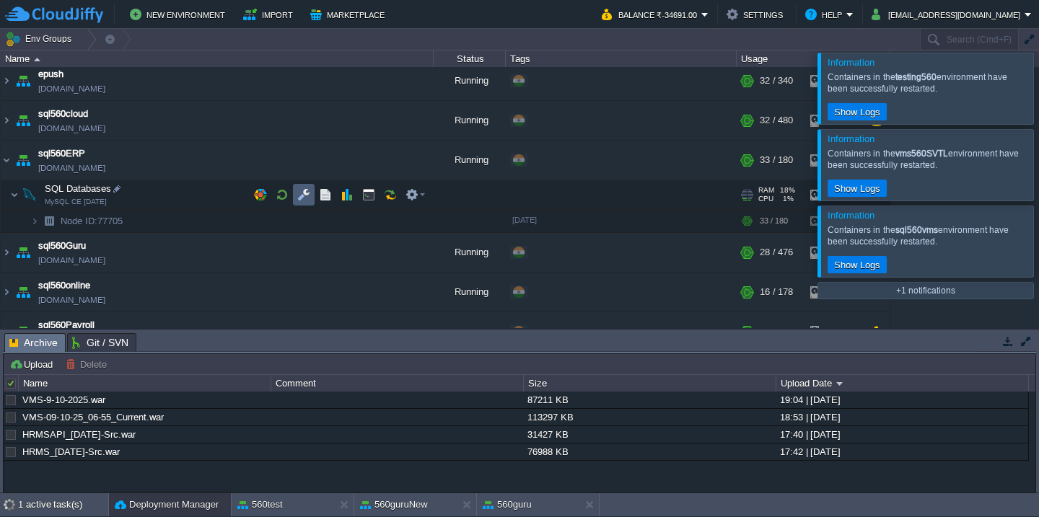
click at [293, 201] on td at bounding box center [304, 195] width 22 height 22
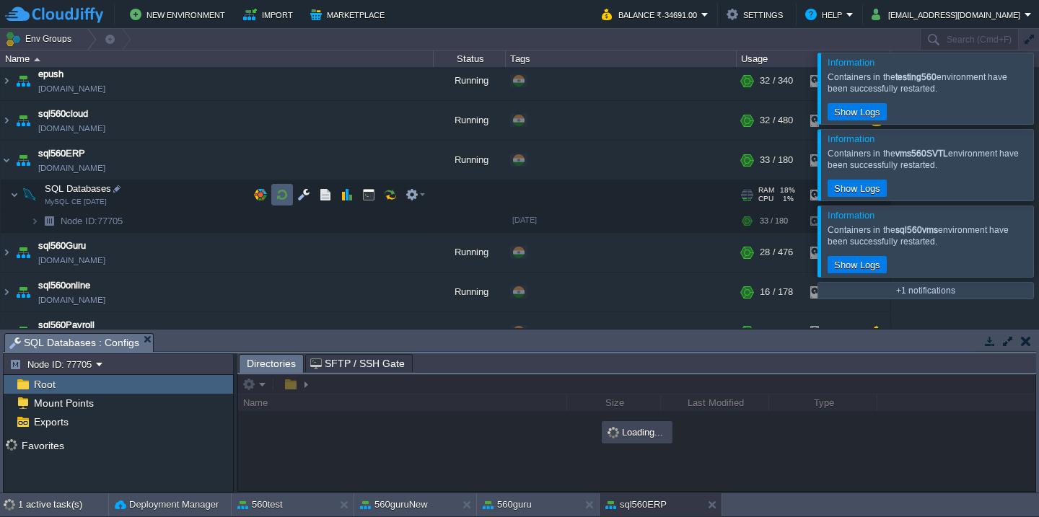
click at [285, 198] on button "button" at bounding box center [282, 194] width 13 height 13
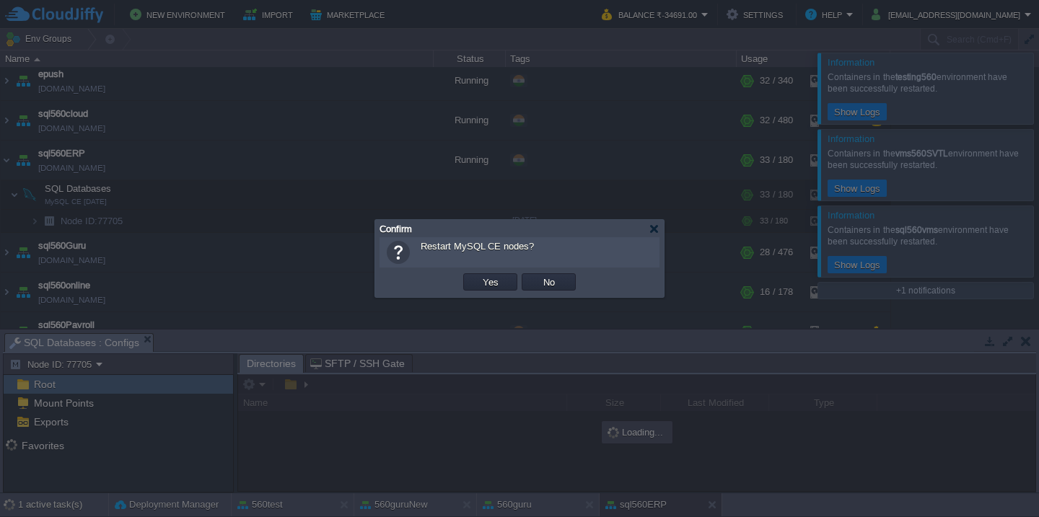
click at [478, 276] on button "Yes" at bounding box center [490, 282] width 25 height 13
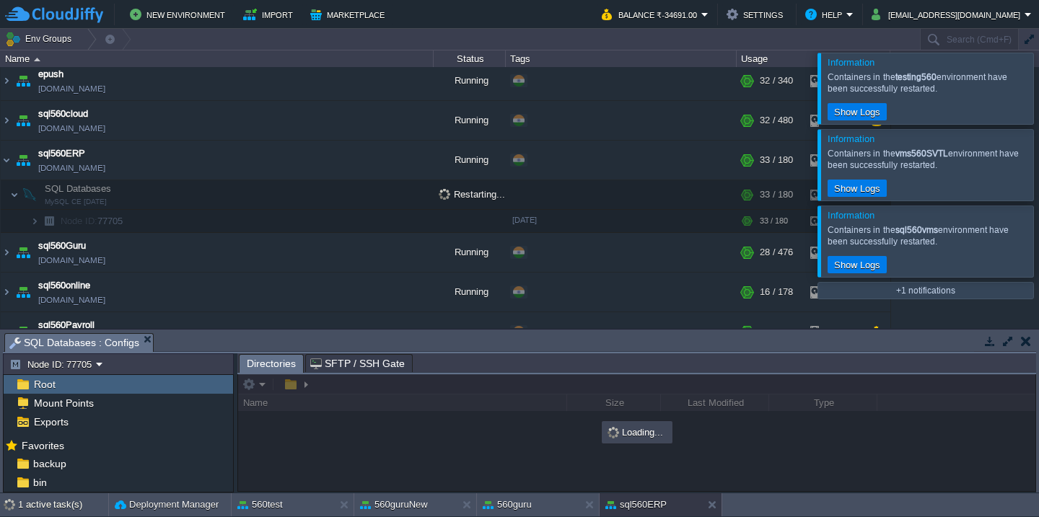
scroll to position [1595, 0]
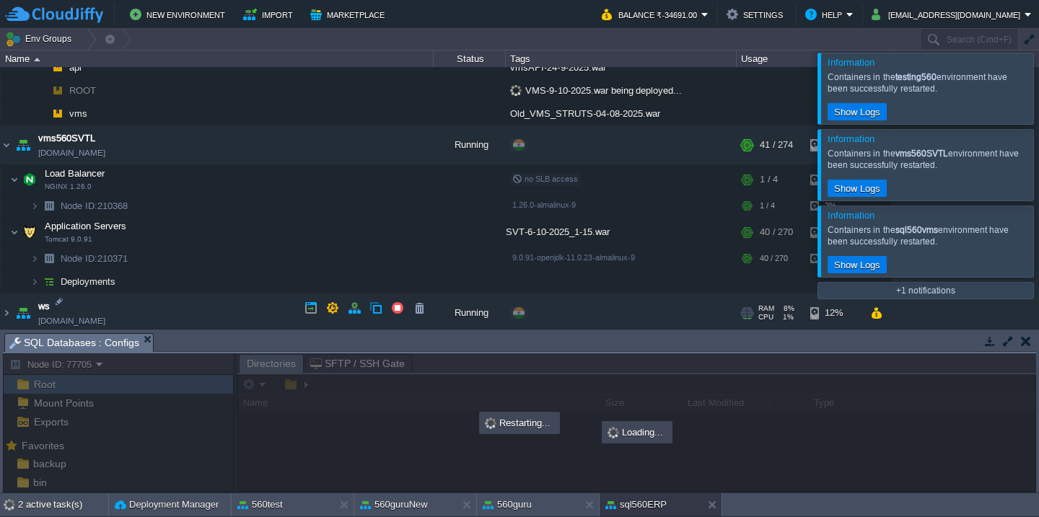
click at [229, 316] on td "ws [DOMAIN_NAME]" at bounding box center [217, 318] width 433 height 40
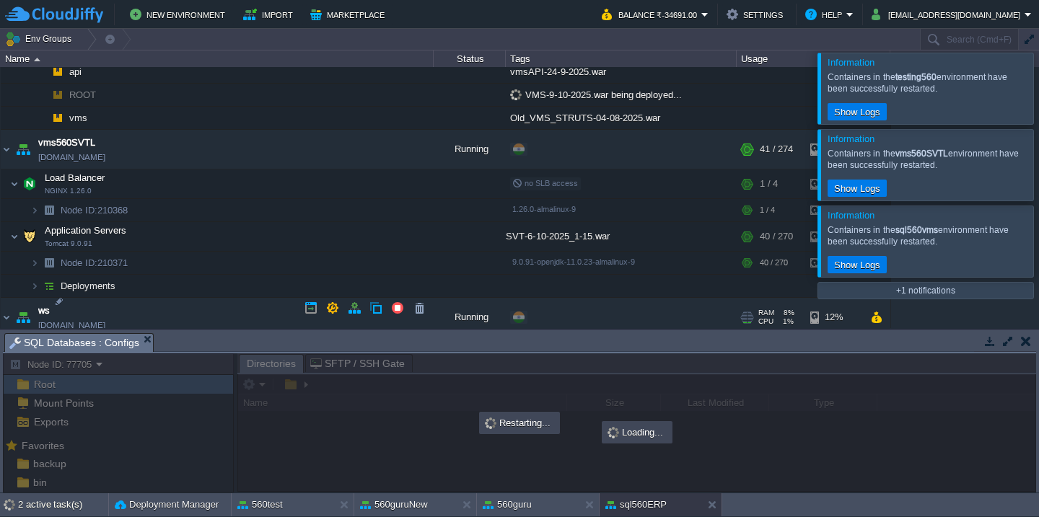
scroll to position [1670, 0]
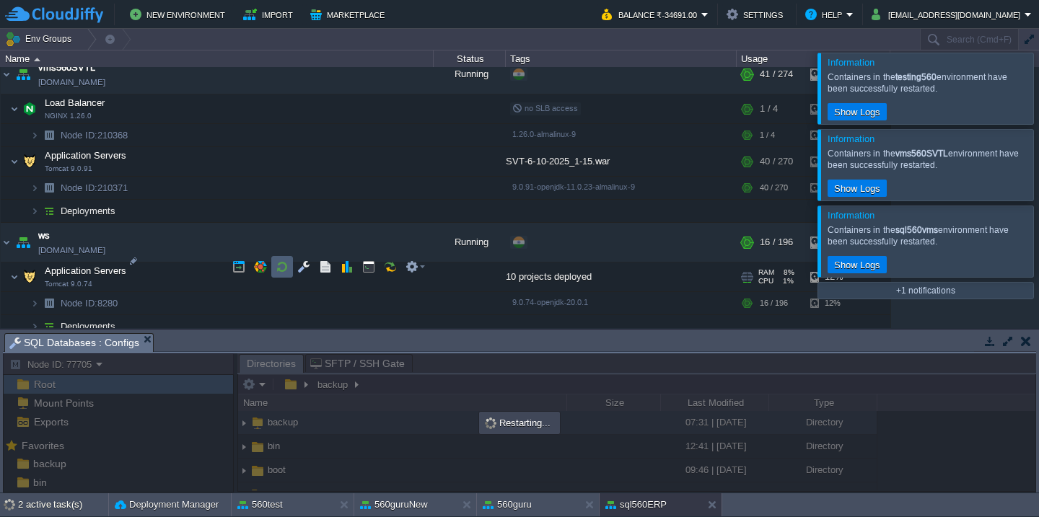
click at [289, 268] on td at bounding box center [282, 267] width 22 height 22
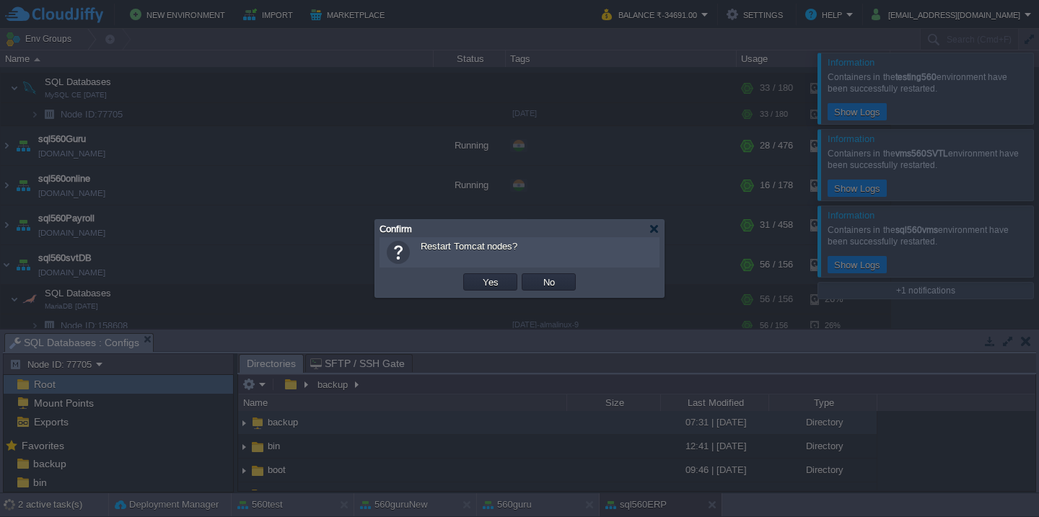
click at [478, 276] on button "Yes" at bounding box center [490, 282] width 25 height 13
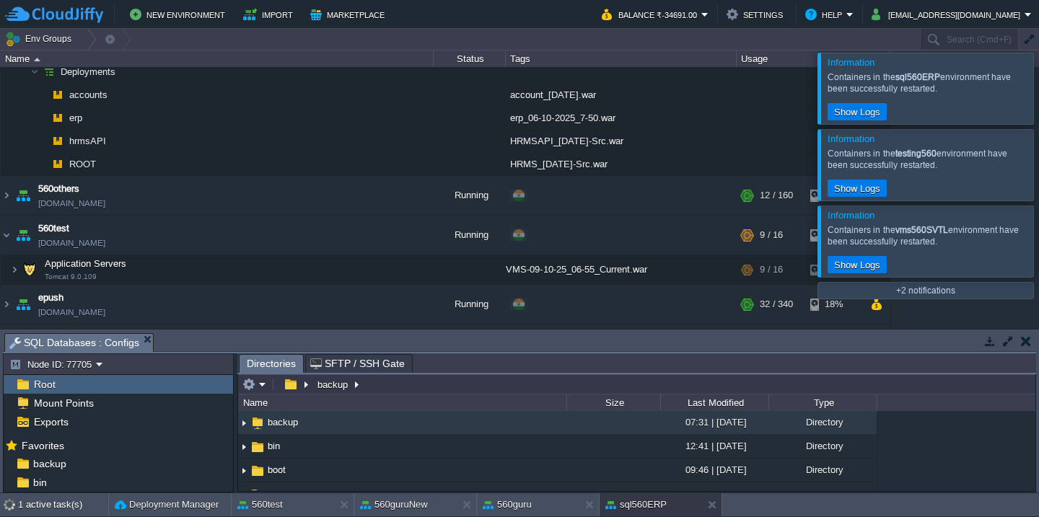
scroll to position [0, 0]
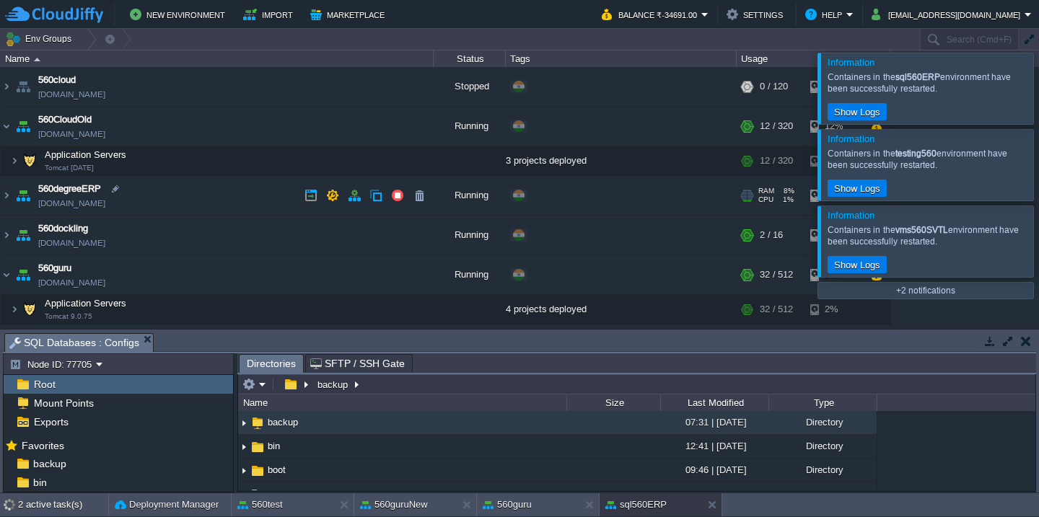
click at [227, 208] on td "560degreeERP [DOMAIN_NAME]" at bounding box center [217, 196] width 433 height 40
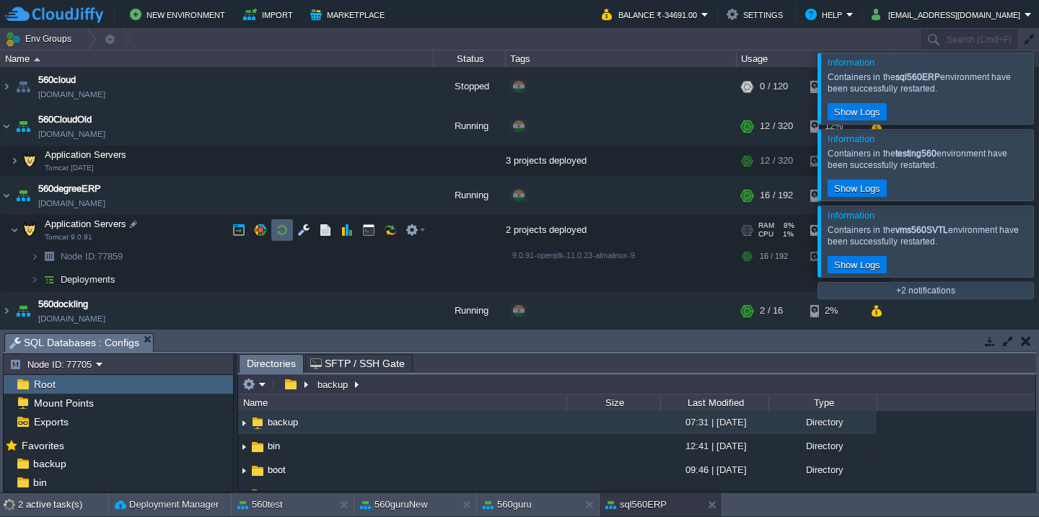
click at [278, 227] on button "button" at bounding box center [282, 230] width 13 height 13
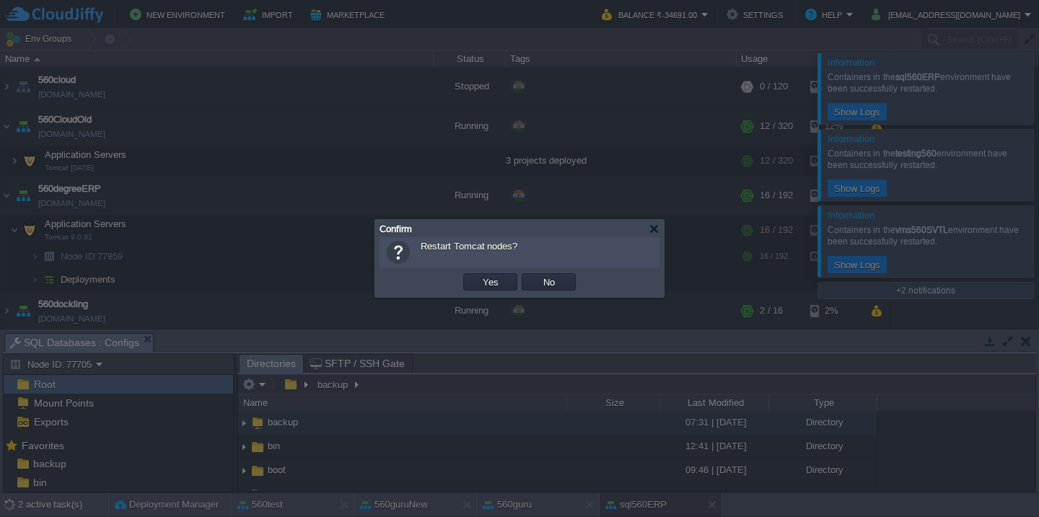
click at [478, 276] on button "Yes" at bounding box center [490, 282] width 25 height 13
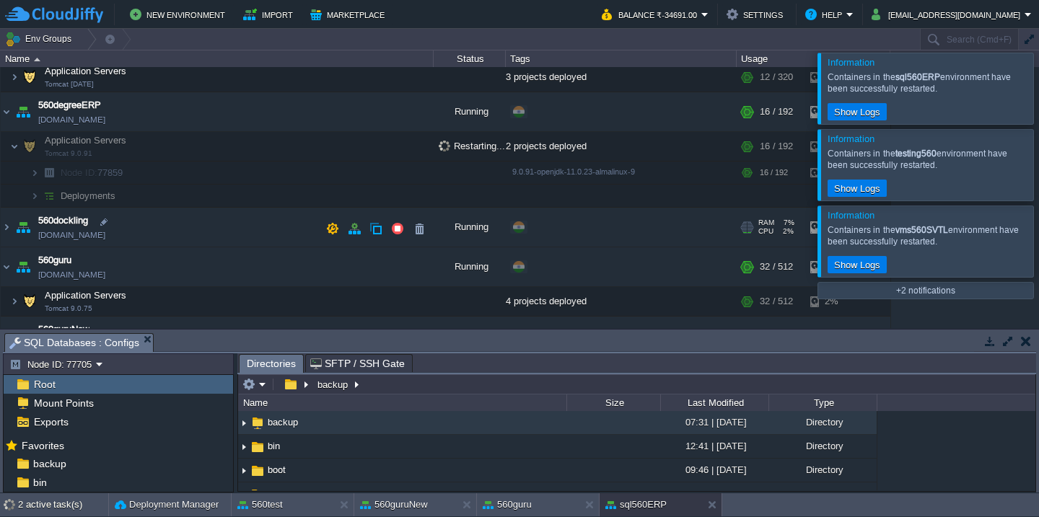
scroll to position [91, 0]
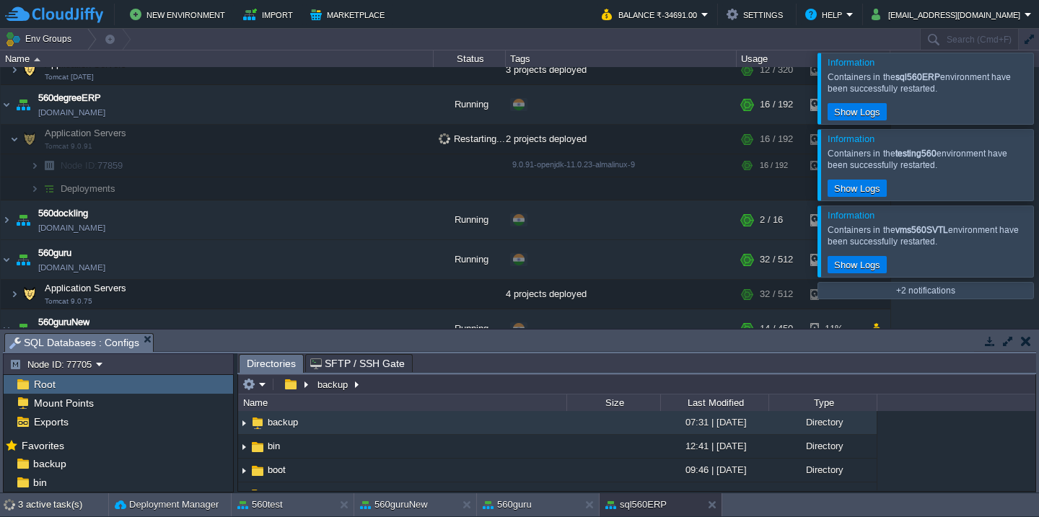
click at [1038, 77] on div at bounding box center [1057, 88] width 0 height 71
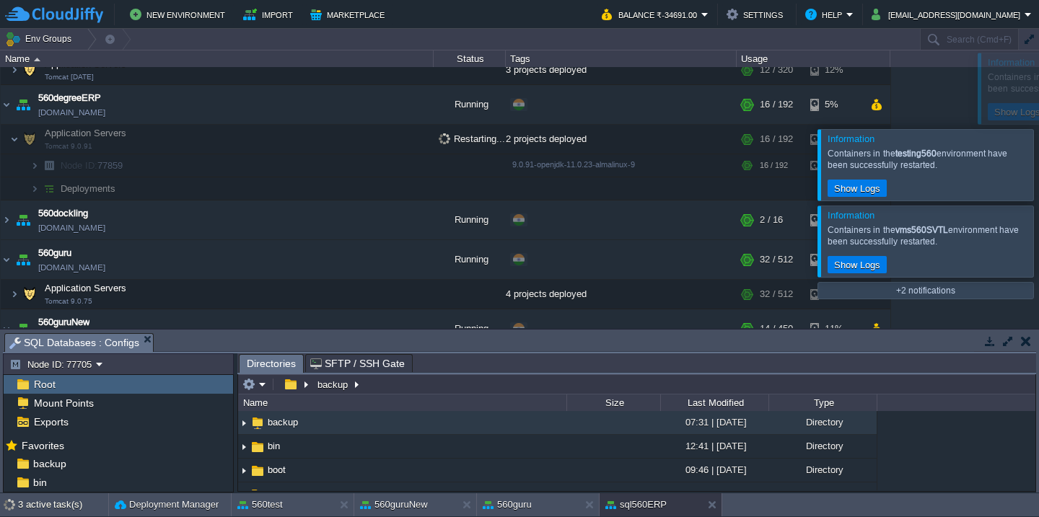
click at [1038, 129] on div at bounding box center [1057, 164] width 0 height 71
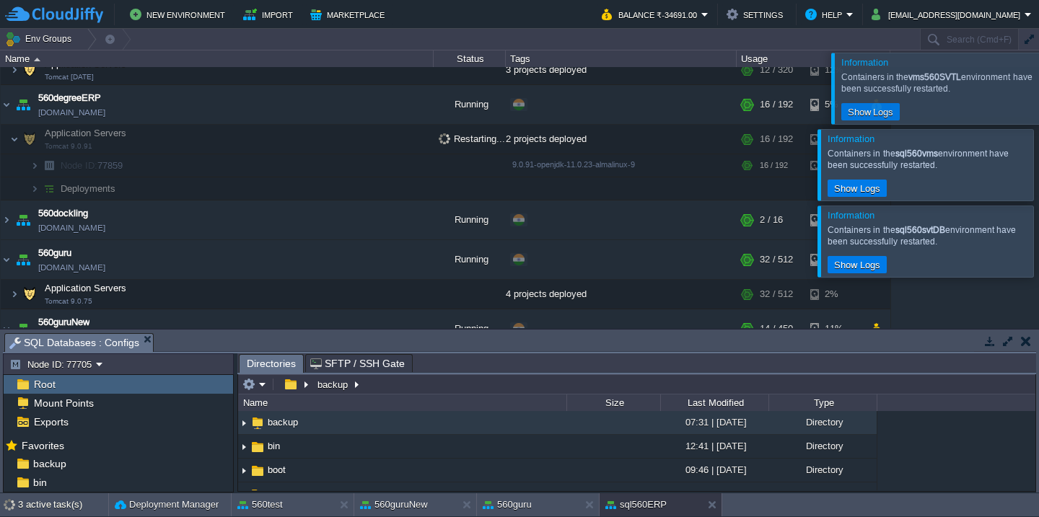
scroll to position [1687, 0]
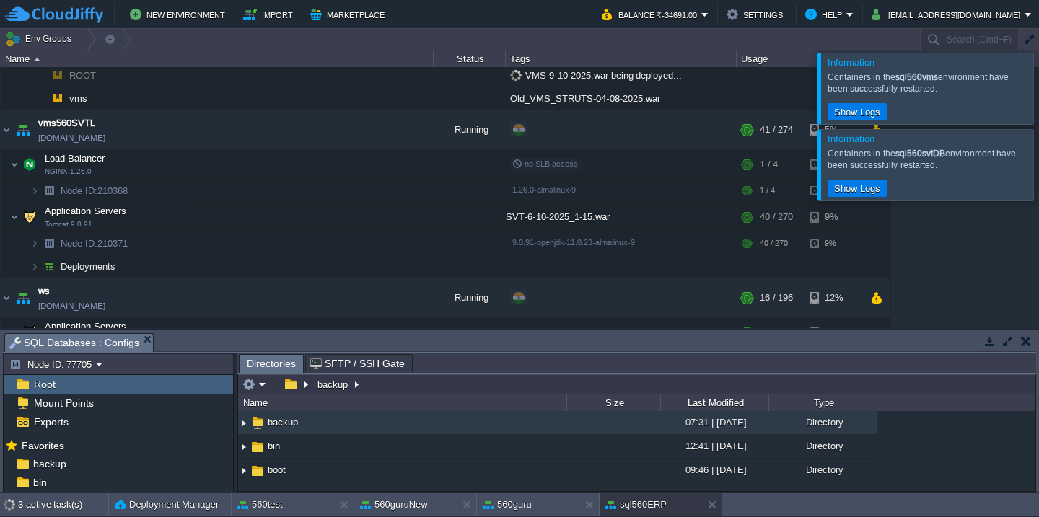
click at [1033, 77] on div at bounding box center [1033, 88] width 0 height 71
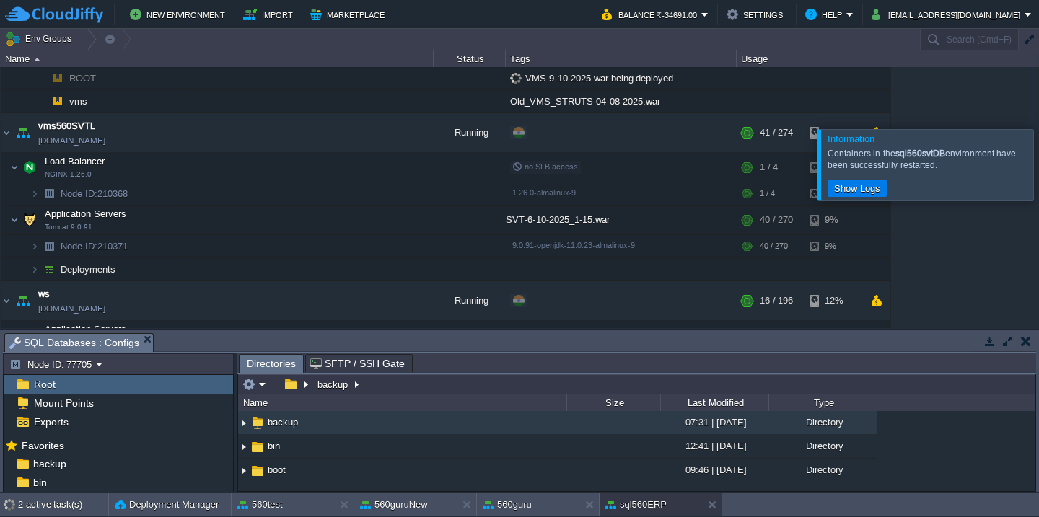
click at [1038, 129] on div at bounding box center [1057, 164] width 0 height 71
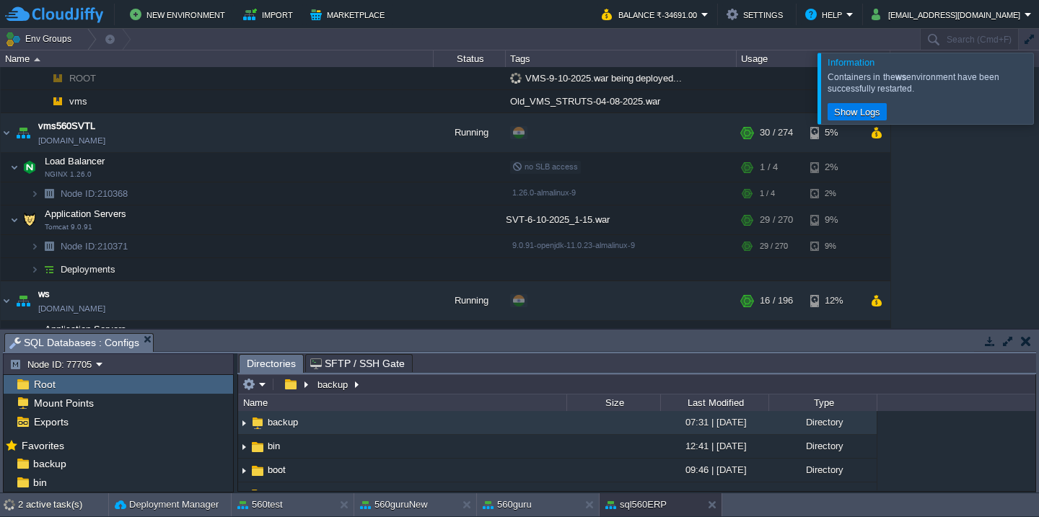
click at [1038, 95] on div at bounding box center [1057, 88] width 0 height 71
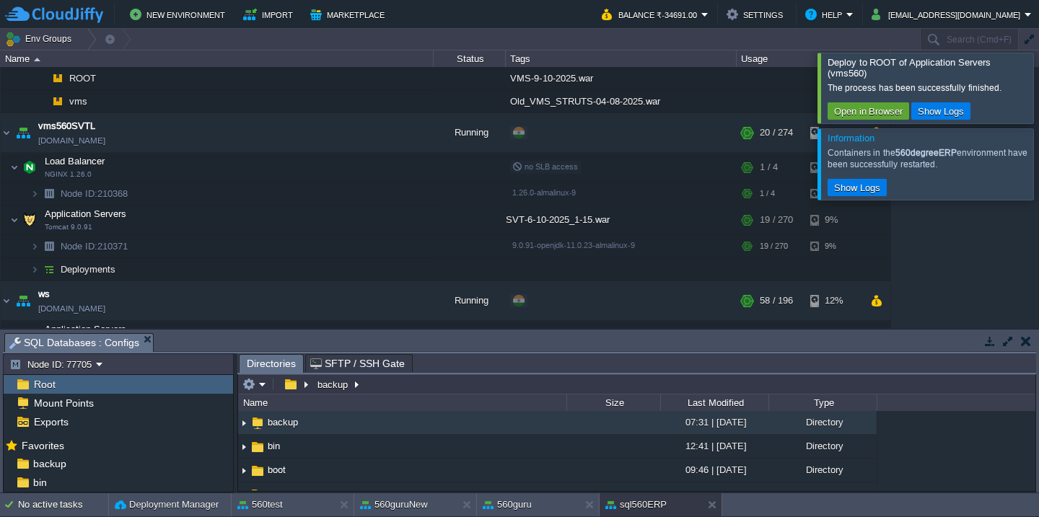
scroll to position [1434, 0]
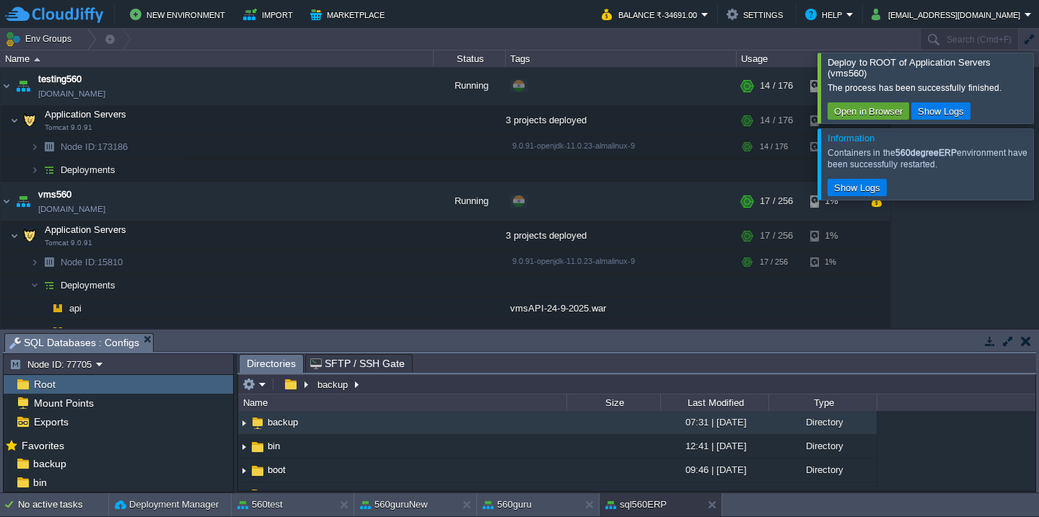
click at [1038, 82] on div at bounding box center [1057, 88] width 0 height 70
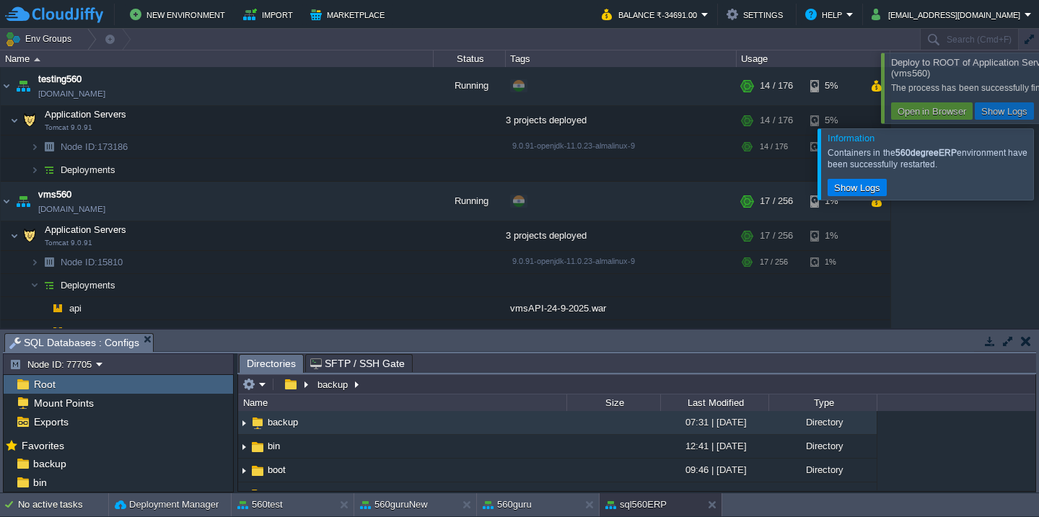
click at [1033, 129] on div at bounding box center [1033, 164] width 0 height 71
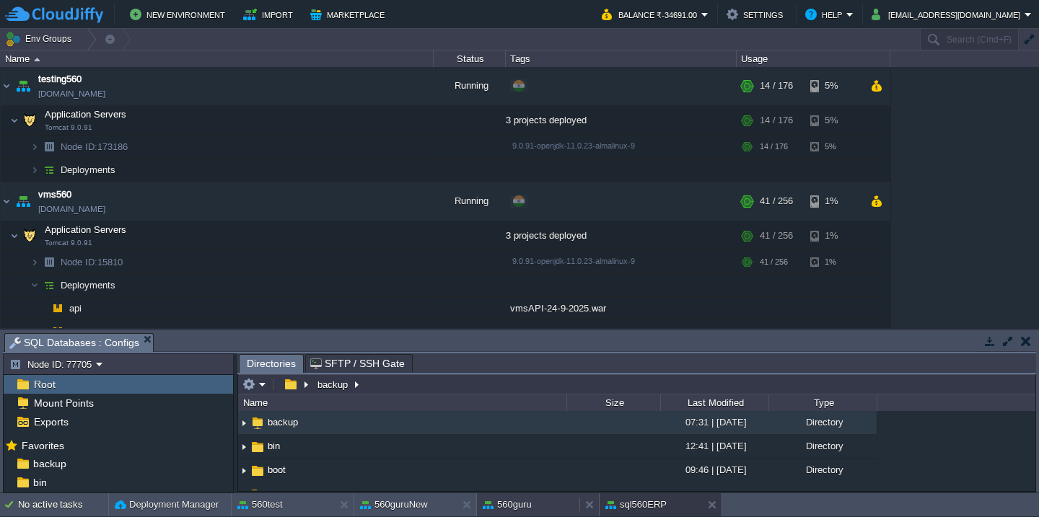
click at [502, 509] on button "560guru" at bounding box center [507, 505] width 49 height 14
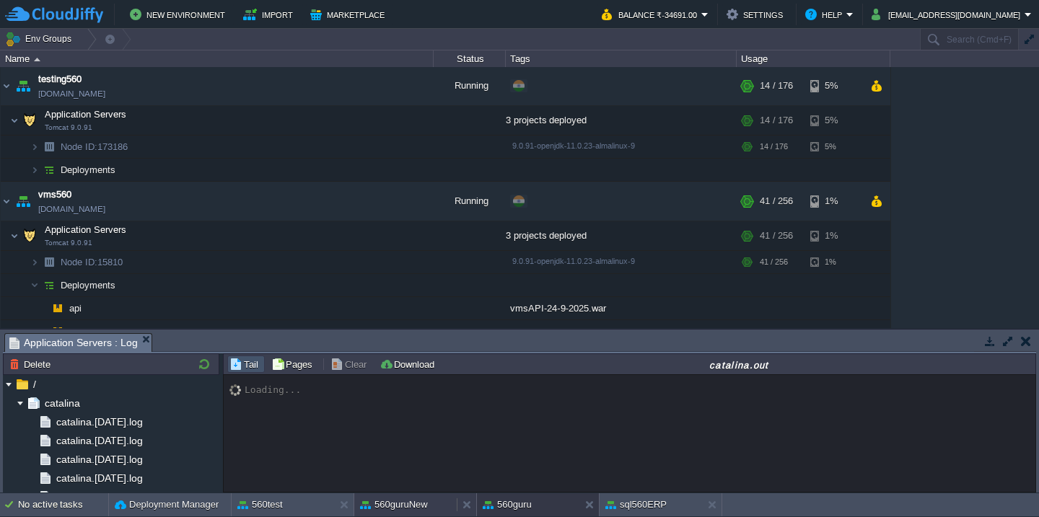
click at [409, 505] on button "560guruNew" at bounding box center [394, 505] width 68 height 14
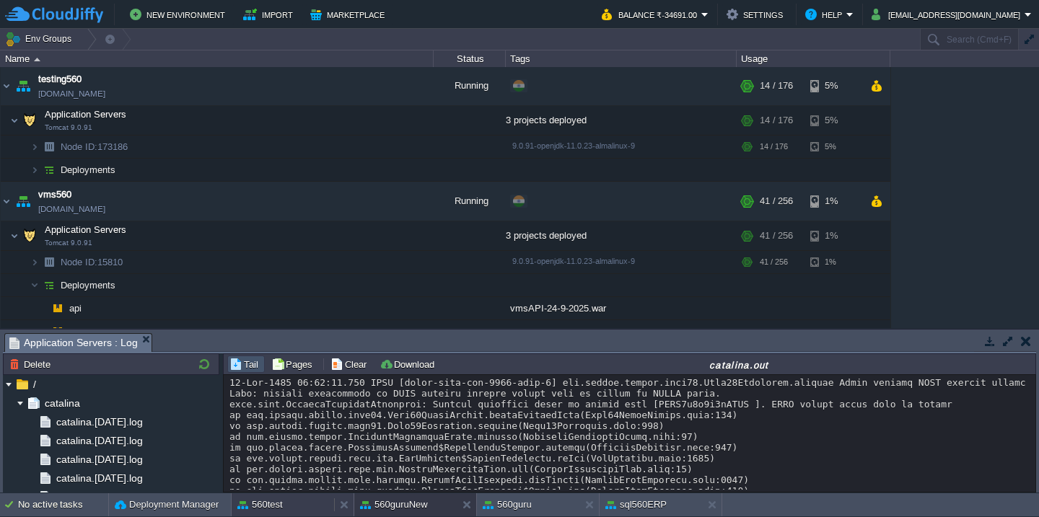
click at [293, 504] on div "560test" at bounding box center [283, 505] width 102 height 23
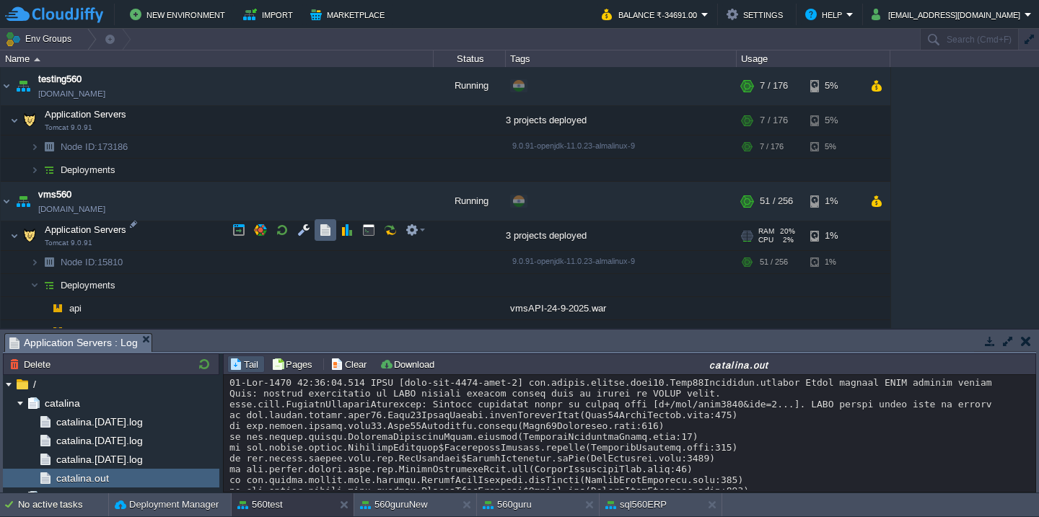
click at [323, 232] on button "button" at bounding box center [325, 230] width 13 height 13
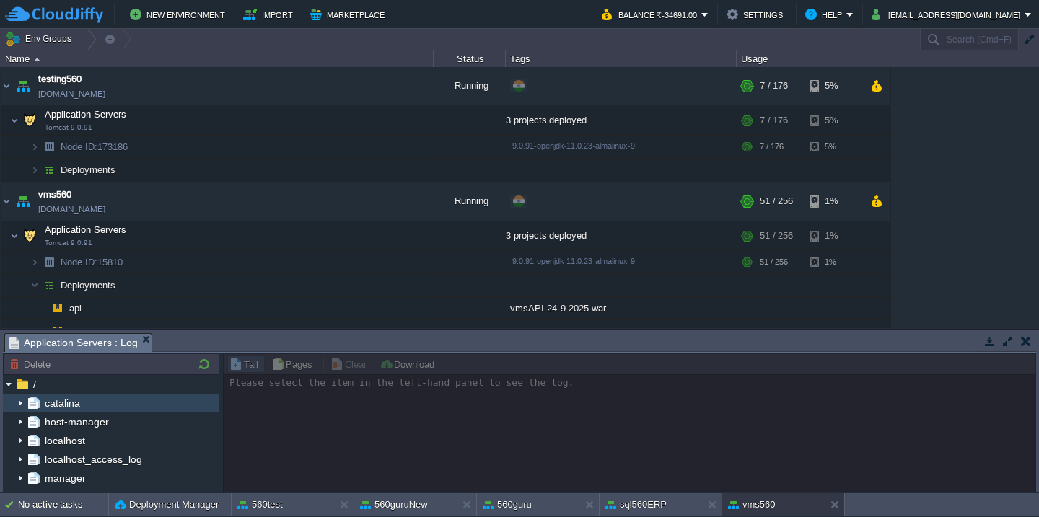
click at [19, 398] on img at bounding box center [20, 403] width 12 height 19
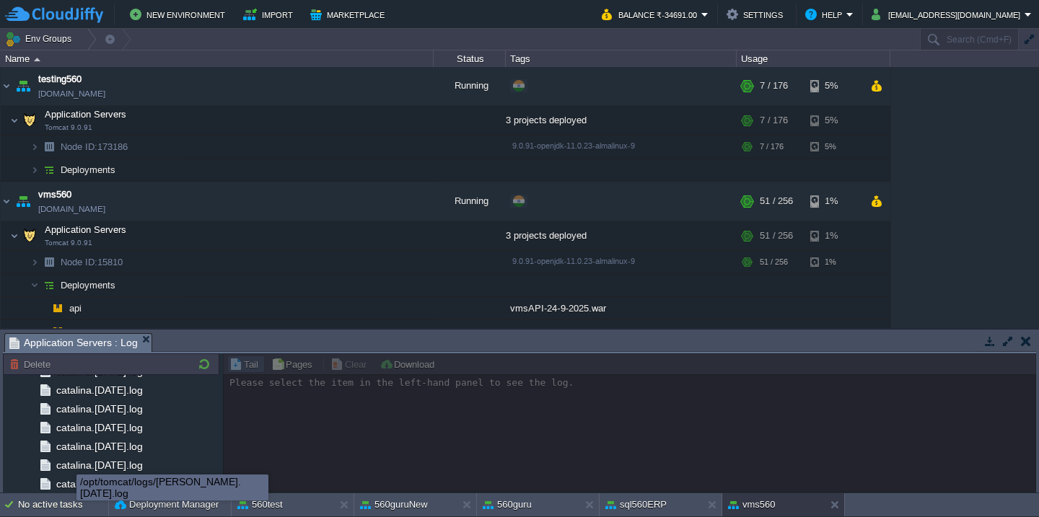
scroll to position [1722, 0]
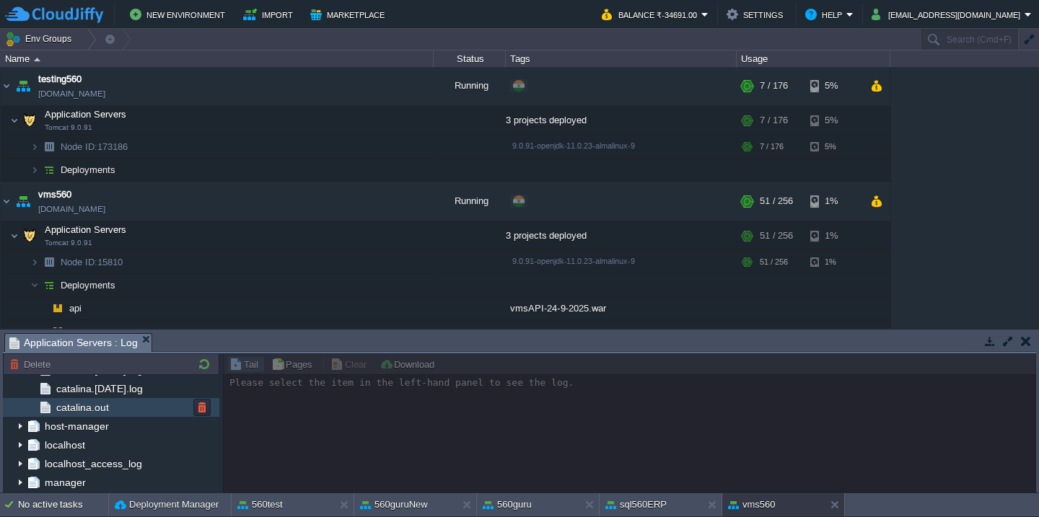
click at [130, 403] on div "catalina.out" at bounding box center [111, 407] width 216 height 19
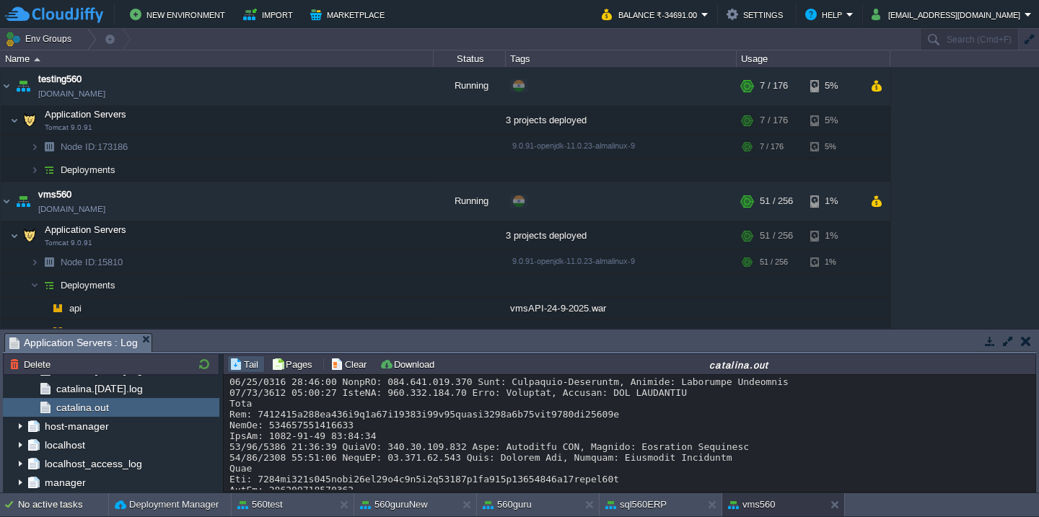
scroll to position [20810, 0]
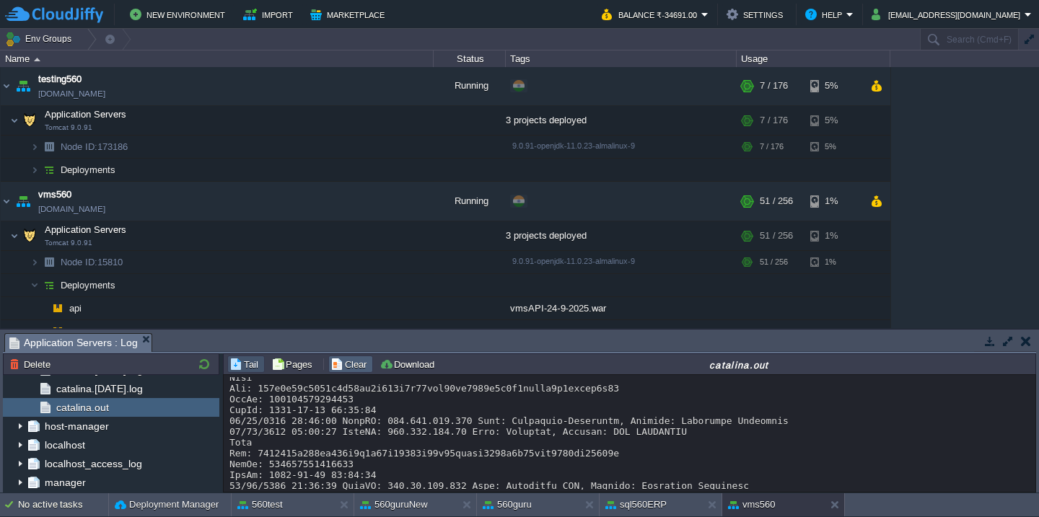
click at [346, 359] on button "Clear" at bounding box center [351, 364] width 40 height 13
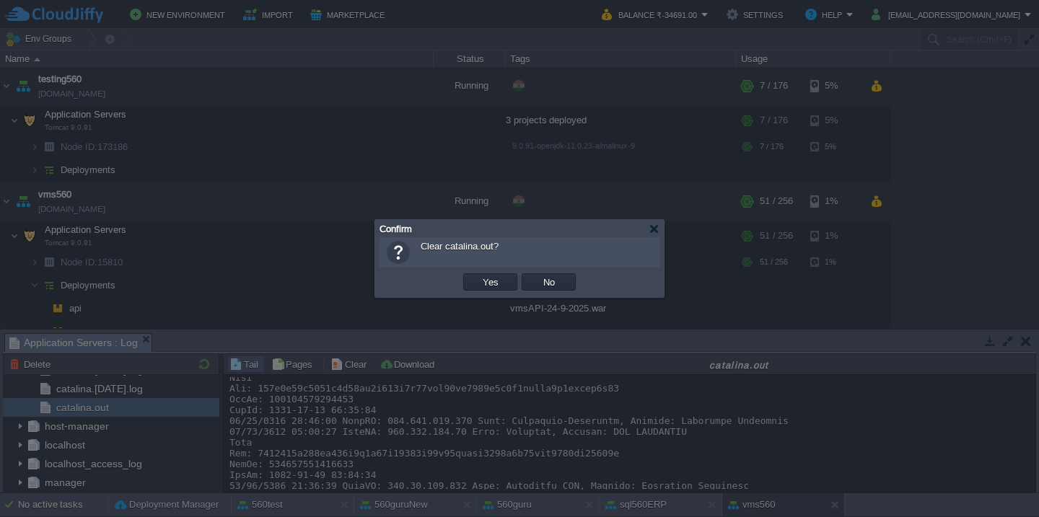
click at [478, 276] on button "Yes" at bounding box center [490, 282] width 25 height 13
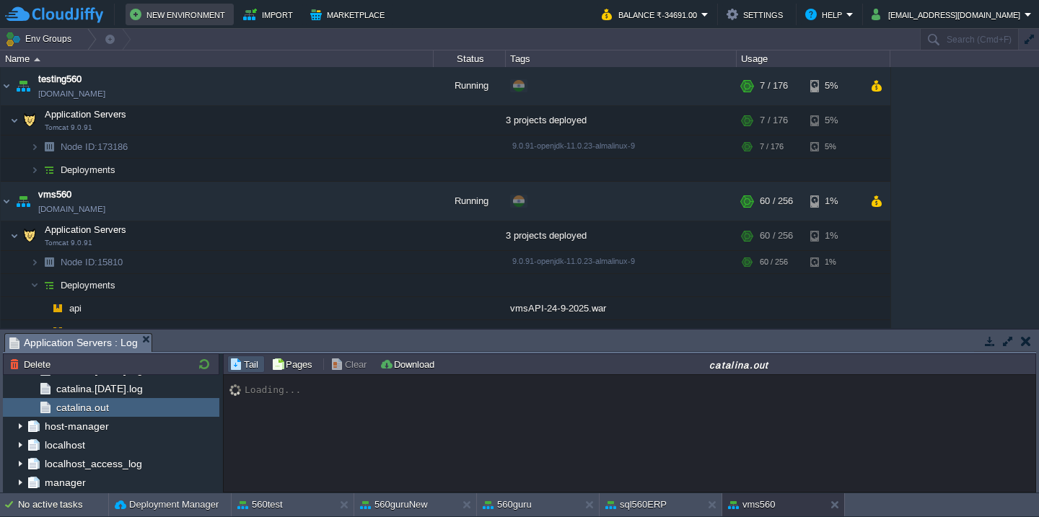
scroll to position [0, 0]
click at [264, 507] on button "560test" at bounding box center [259, 505] width 45 height 14
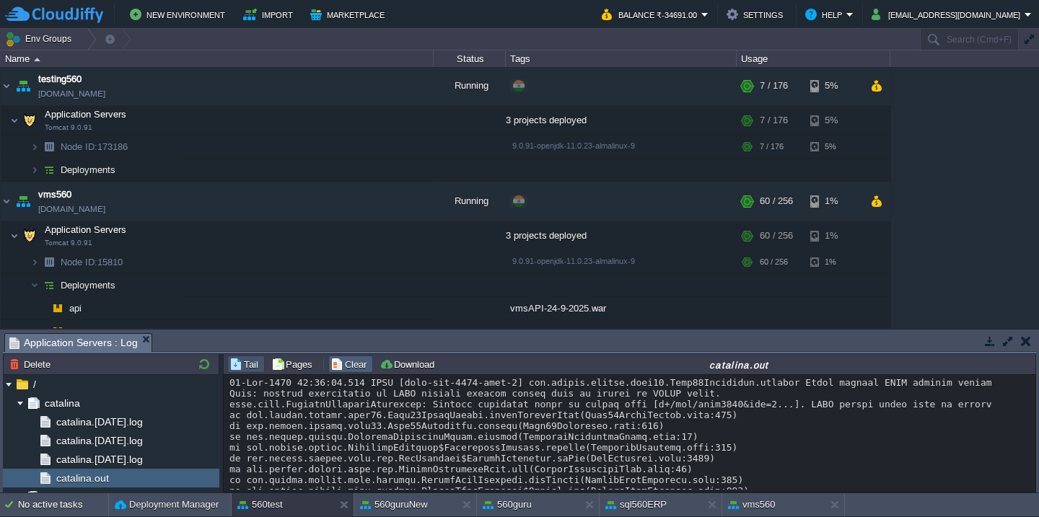
click at [344, 369] on button "Clear" at bounding box center [351, 364] width 40 height 13
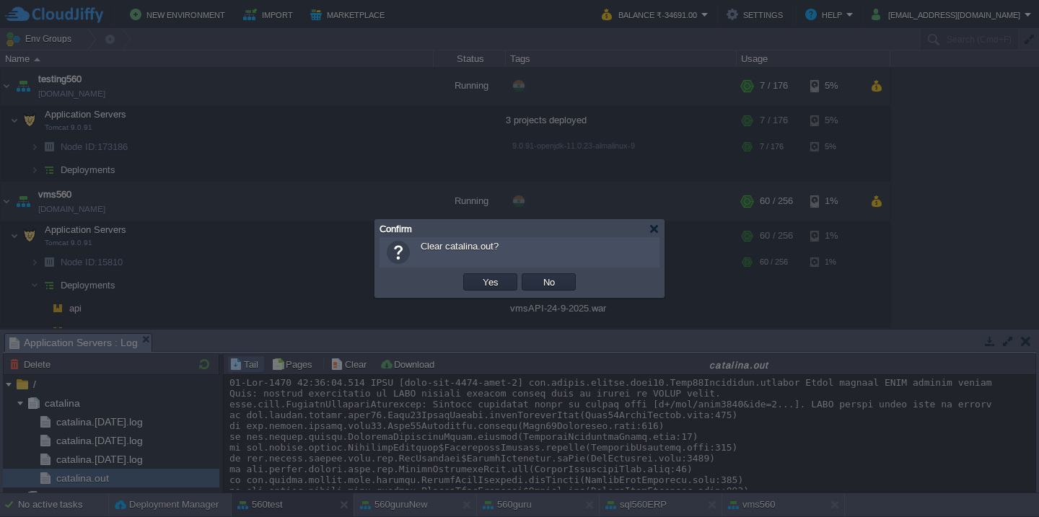
click at [478, 276] on button "Yes" at bounding box center [490, 282] width 25 height 13
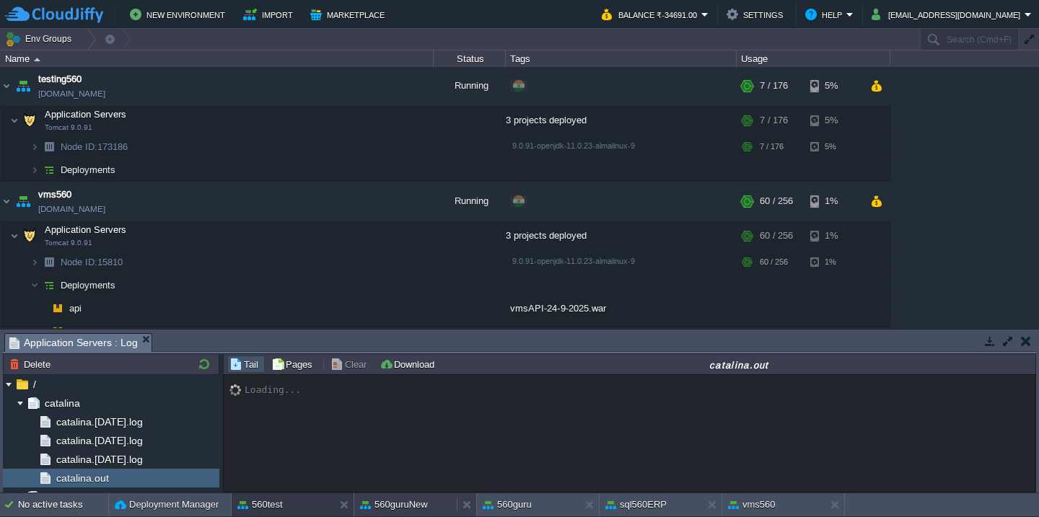
click at [393, 504] on button "560guruNew" at bounding box center [394, 505] width 68 height 14
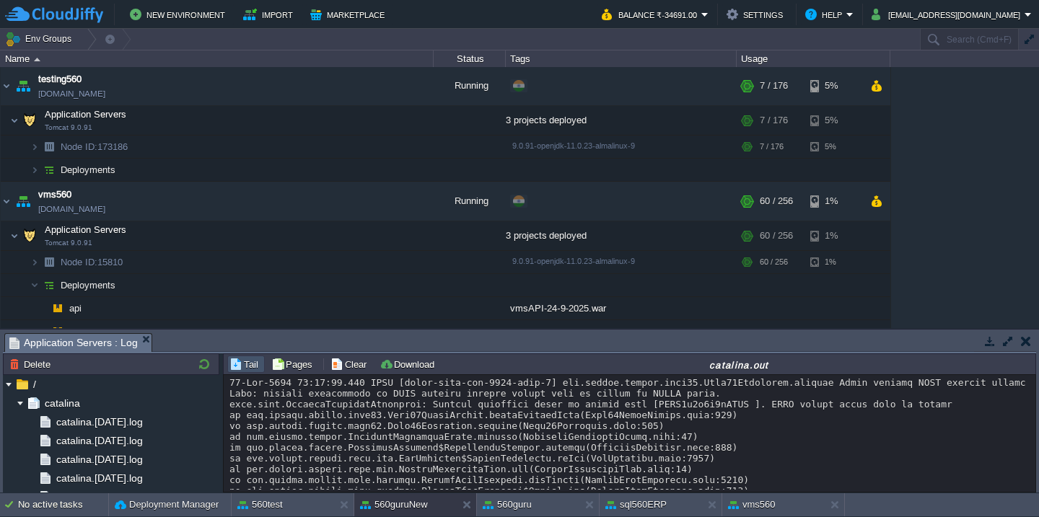
click at [535, 451] on div at bounding box center [629, 463] width 800 height 173
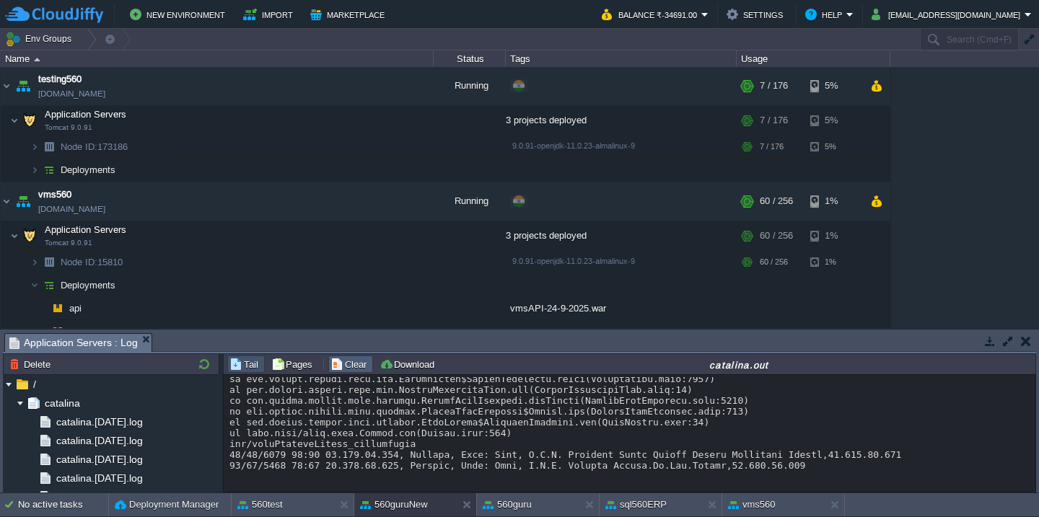
click at [346, 364] on button "Clear" at bounding box center [351, 364] width 40 height 13
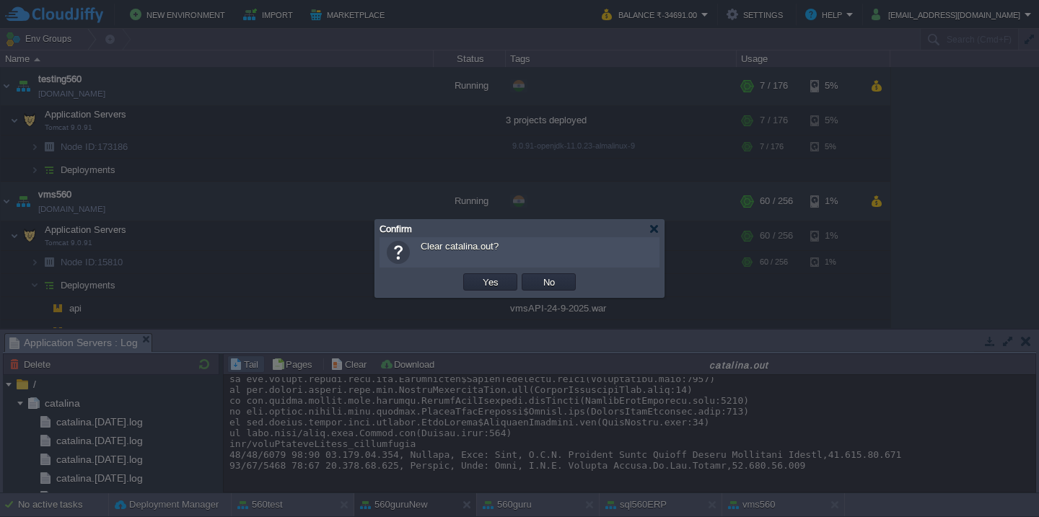
click at [478, 276] on button "Yes" at bounding box center [490, 282] width 25 height 13
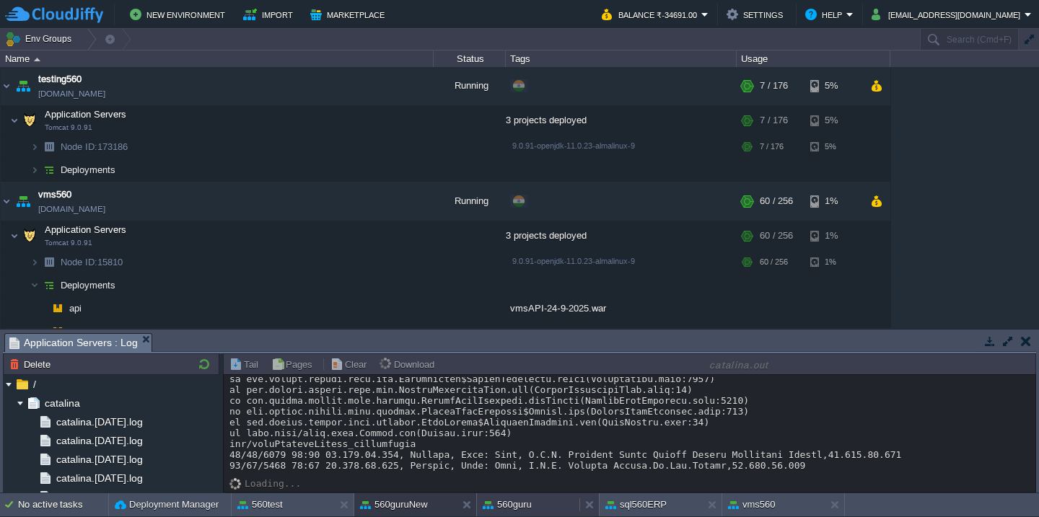
click at [499, 504] on button "560guru" at bounding box center [507, 505] width 49 height 14
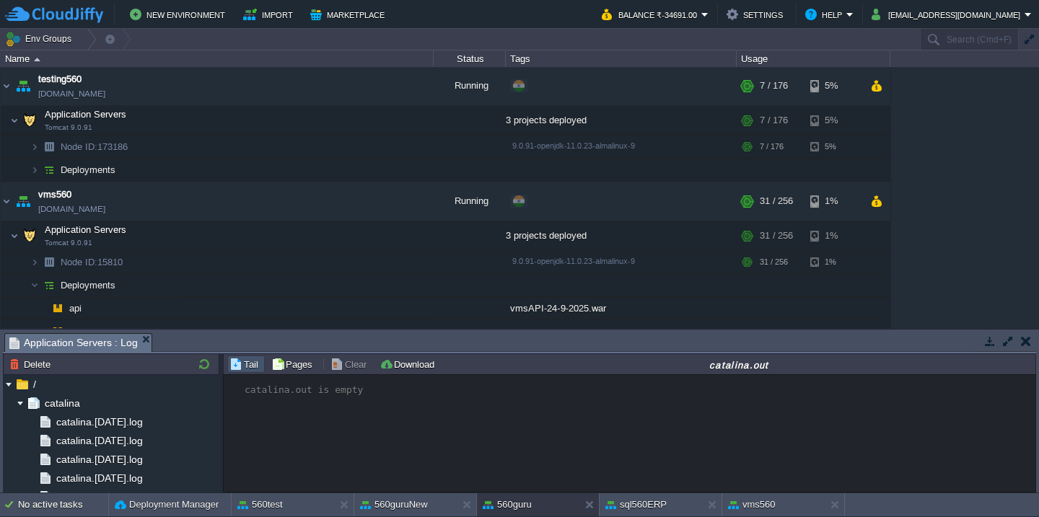
click at [548, 443] on div "catalina.out is empty" at bounding box center [630, 433] width 812 height 117
click at [623, 498] on button "sql560ERP" at bounding box center [635, 505] width 61 height 14
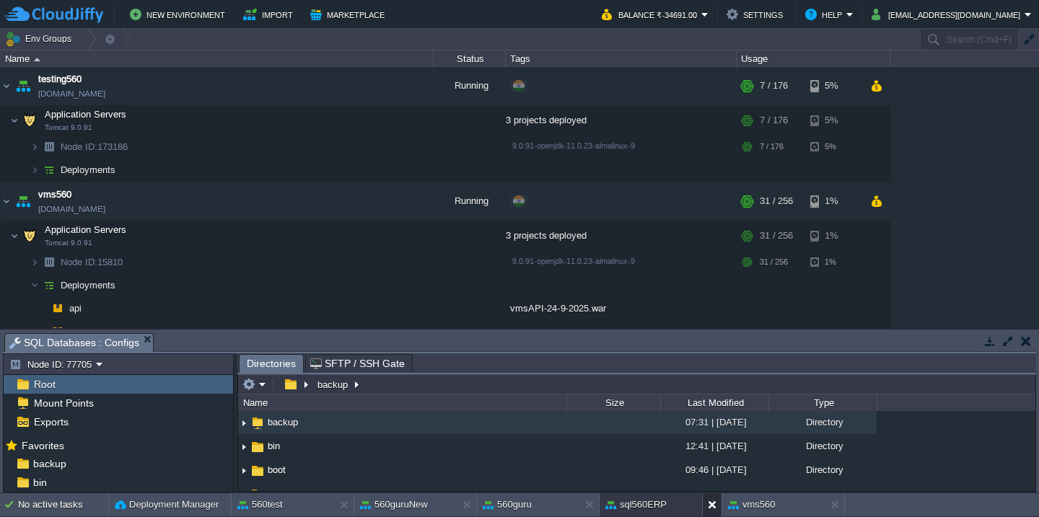
click at [710, 504] on button at bounding box center [715, 505] width 14 height 14
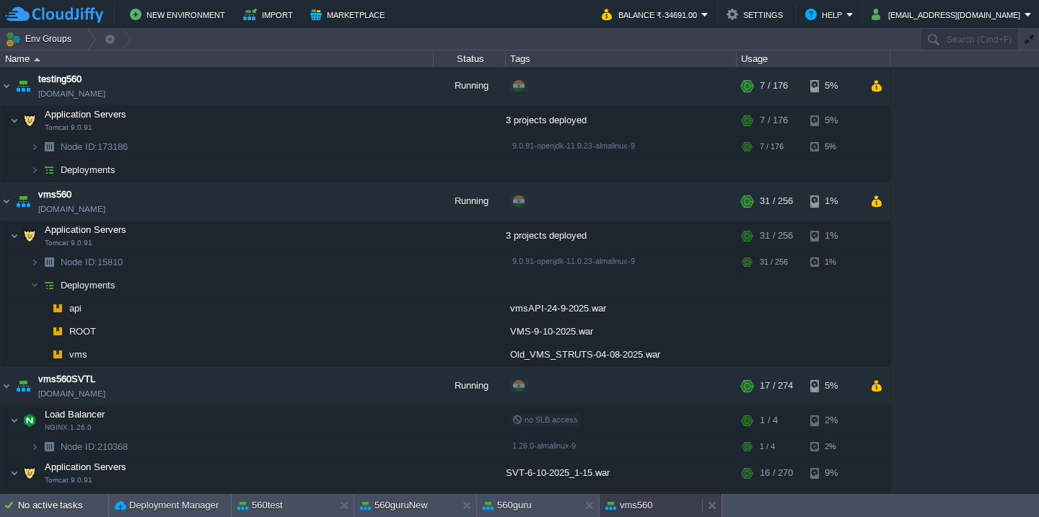
click at [644, 506] on button "vms560" at bounding box center [629, 506] width 48 height 14
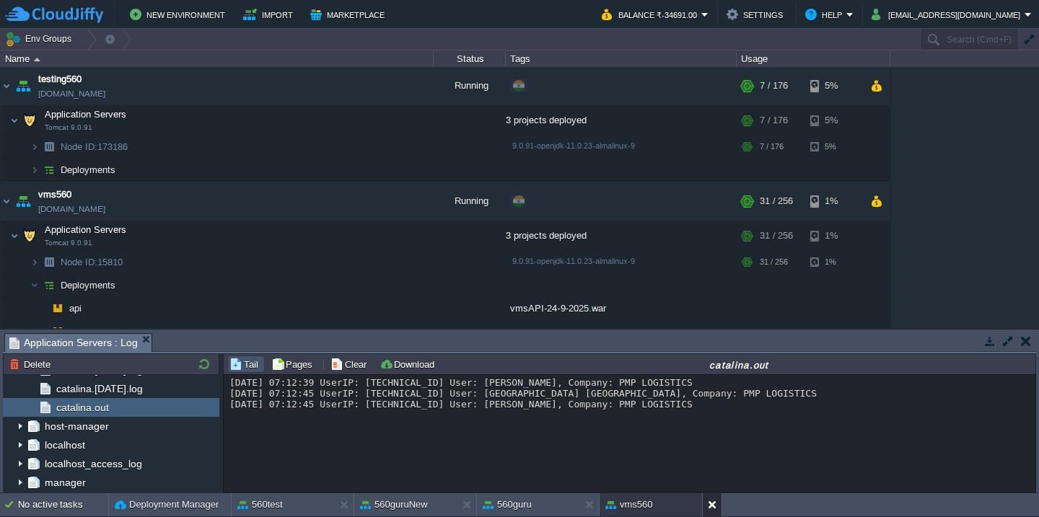
click at [704, 506] on div at bounding box center [711, 505] width 19 height 23
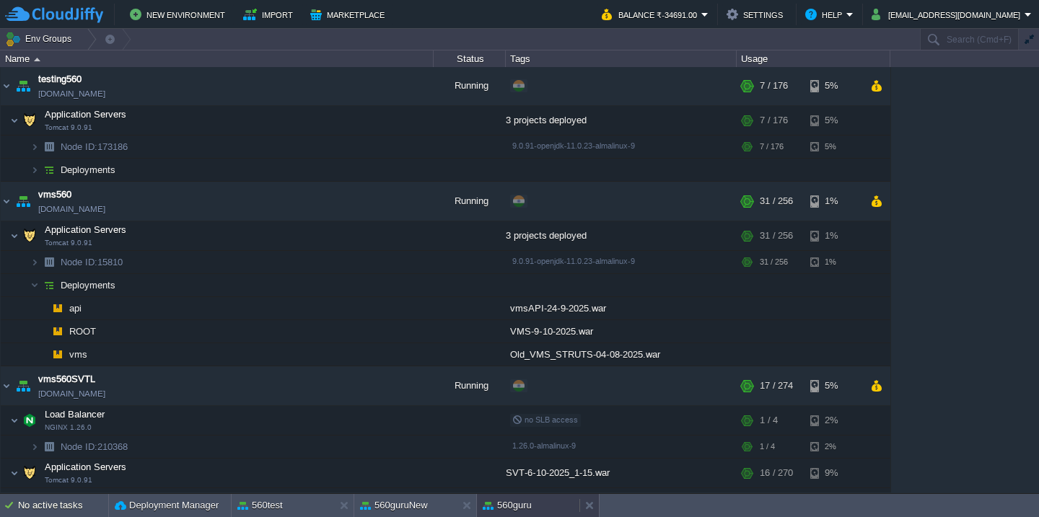
click at [532, 507] on div "560guru" at bounding box center [528, 505] width 102 height 23
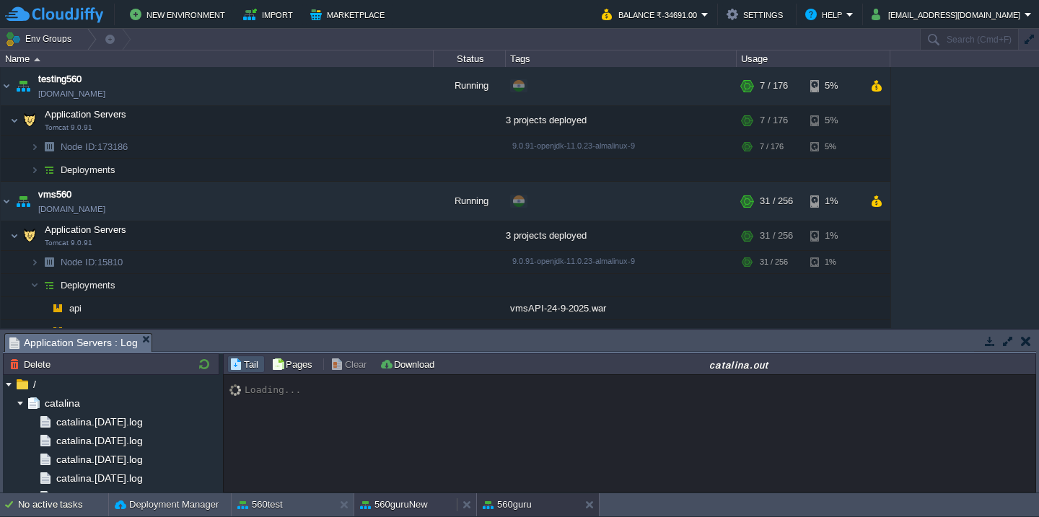
click at [383, 504] on button "560guruNew" at bounding box center [394, 505] width 68 height 14
click at [274, 505] on button "560test" at bounding box center [259, 505] width 45 height 14
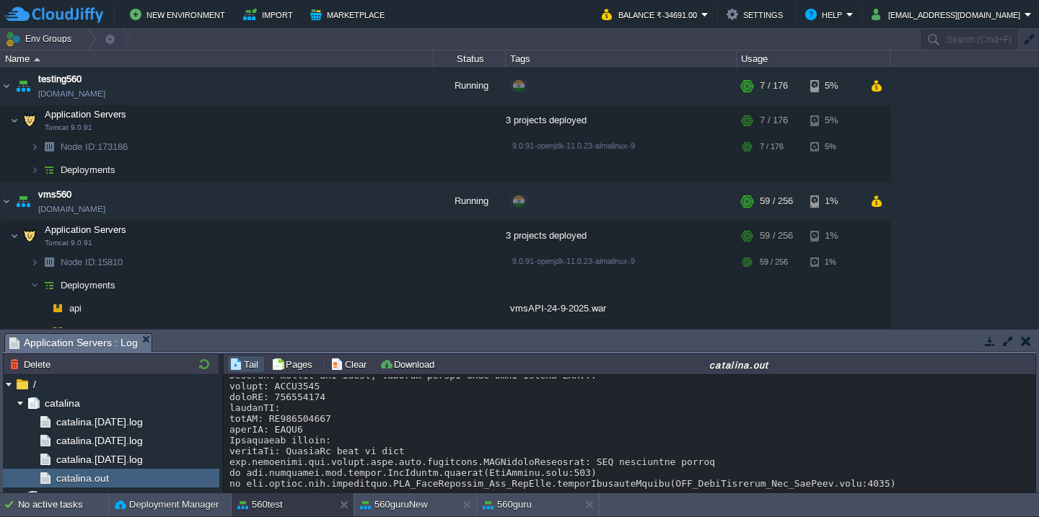
click at [407, 434] on div at bounding box center [629, 327] width 800 height 2576
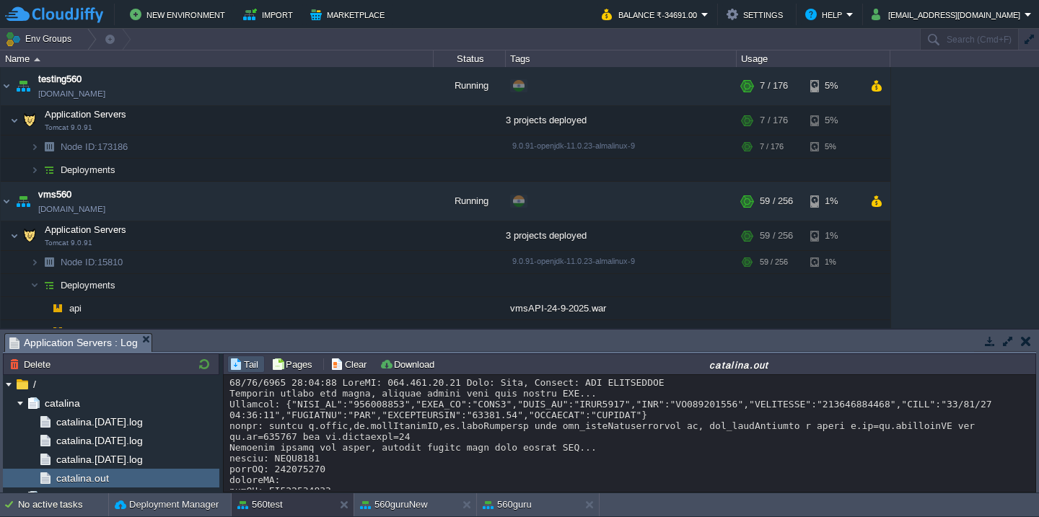
click at [1005, 336] on button "button" at bounding box center [1008, 341] width 13 height 13
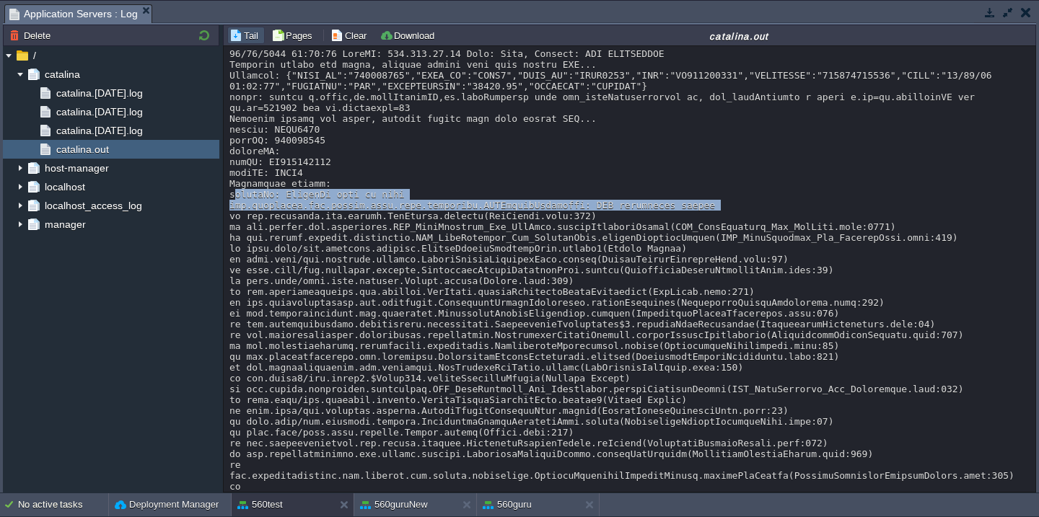
copy div "uniqueId: UniqueId cant be null com.icicibank.sdk.client.http.core.exception.SD…"
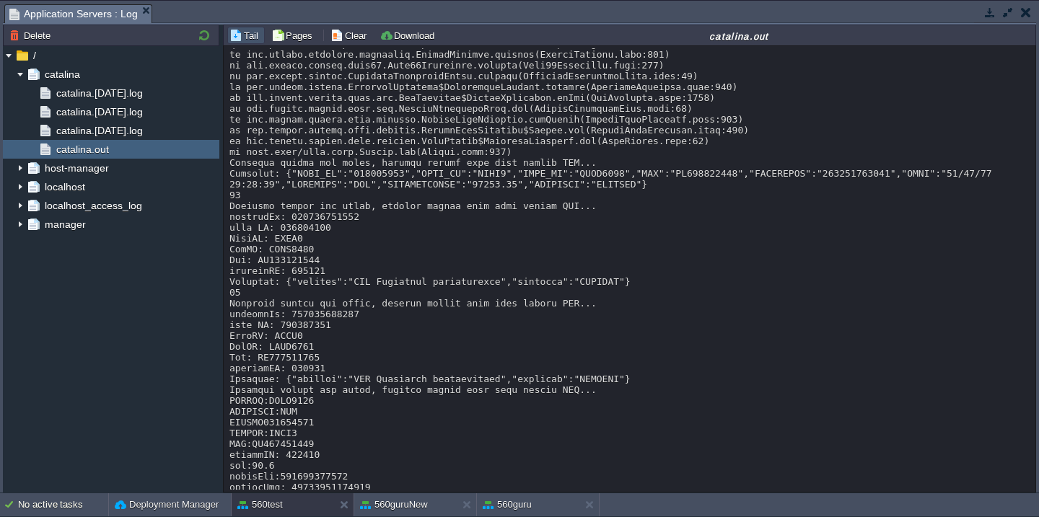
scroll to position [2472, 0]
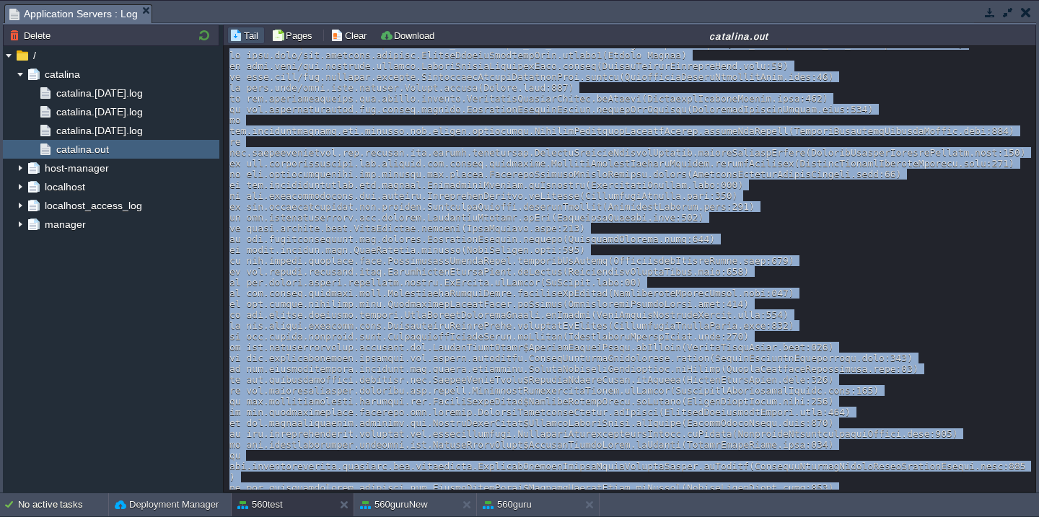
scroll to position [4102, 0]
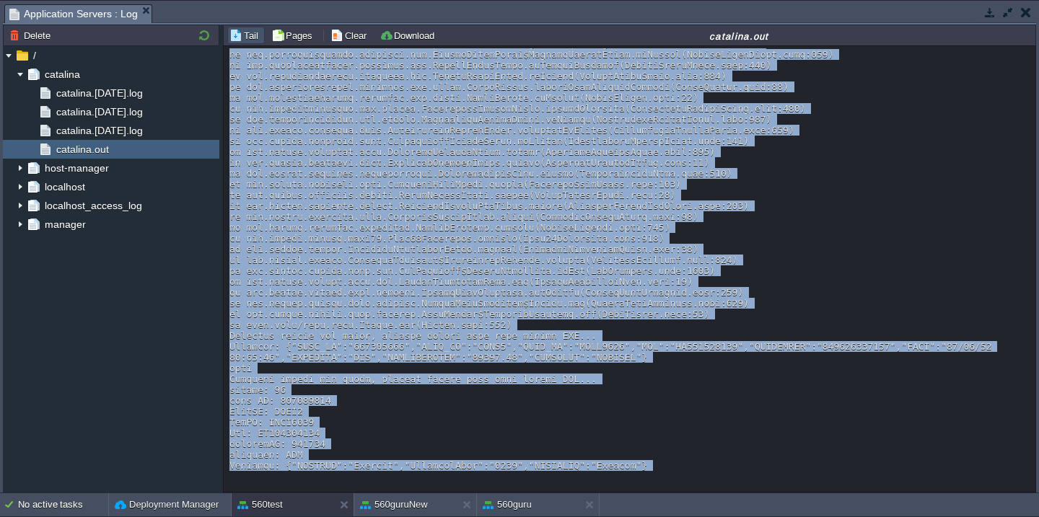
drag, startPoint x: 231, startPoint y: 202, endPoint x: 268, endPoint y: 543, distance: 343.4
click at [268, 517] on html "New Environment Import Marketplace Bonus ₹0.00 Upgrade Account Balance ₹-34691.…" at bounding box center [519, 258] width 1039 height 517
copy div "Response: {"CORP_ID":"587968171","USER_ID":"USER1","AGGR_ID":"OTOW0056","URN":"…"
